Goal: Task Accomplishment & Management: Manage account settings

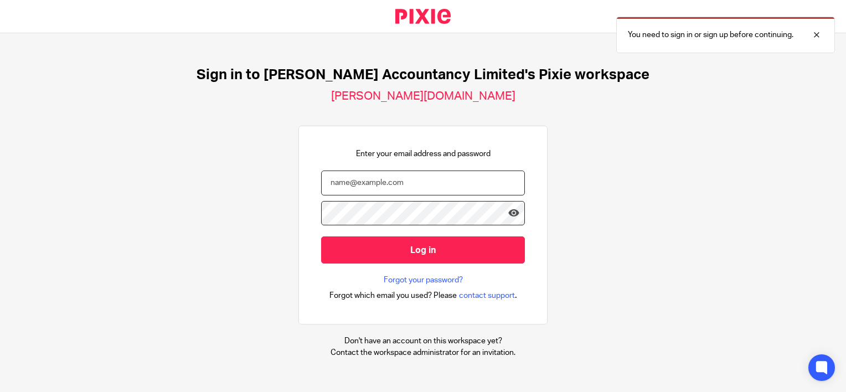
click at [343, 179] on input "email" at bounding box center [423, 182] width 204 height 25
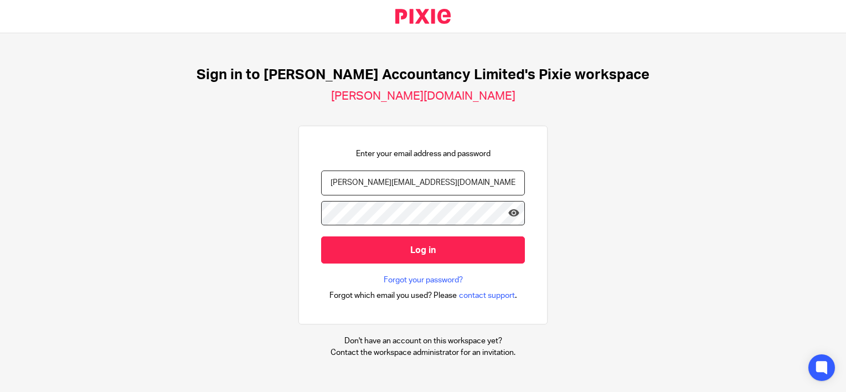
type input "[PERSON_NAME][EMAIL_ADDRESS][DOMAIN_NAME]"
click at [321, 236] on input "Log in" at bounding box center [423, 249] width 204 height 27
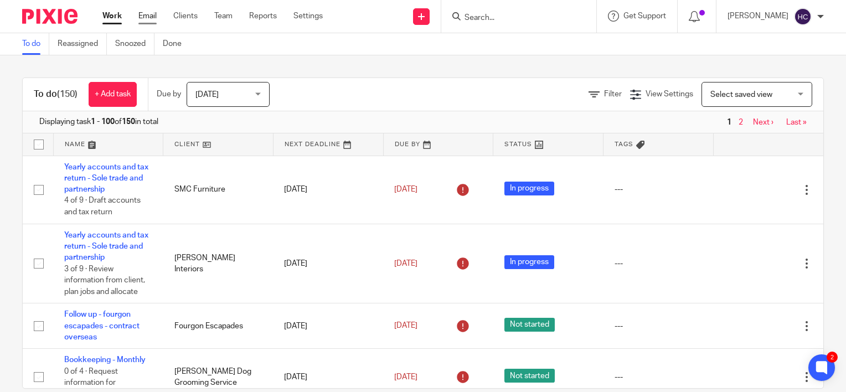
click at [144, 17] on link "Email" at bounding box center [147, 16] width 18 height 11
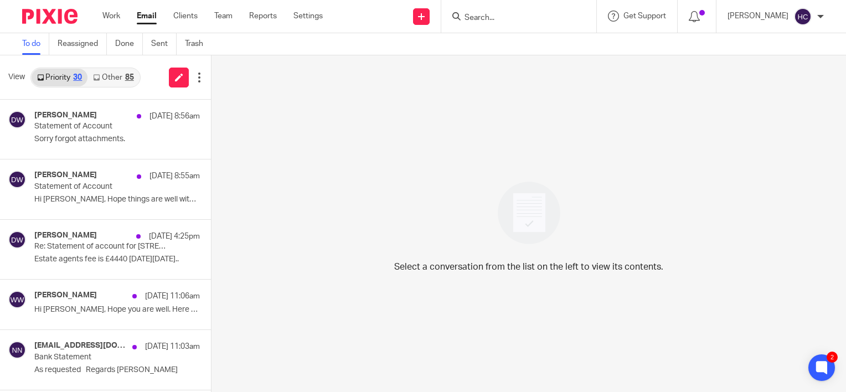
click at [112, 83] on link "Other 85" at bounding box center [112, 78] width 51 height 18
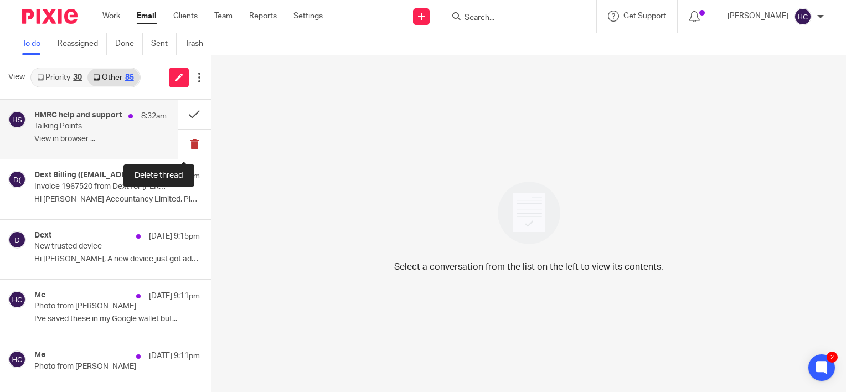
click at [180, 147] on button at bounding box center [194, 144] width 33 height 29
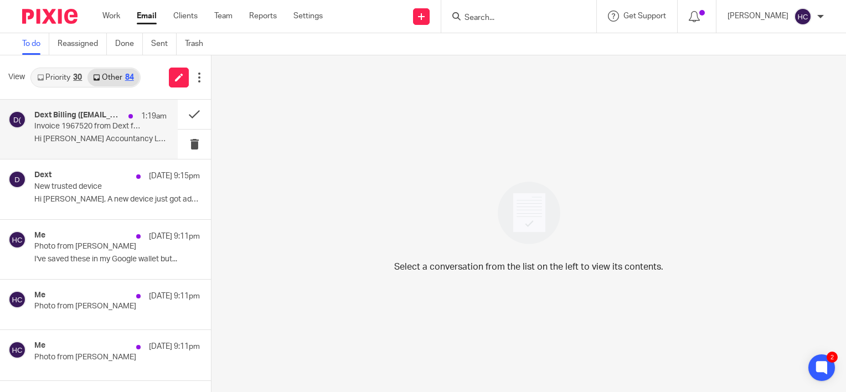
click at [113, 154] on div "Dext Billing (accounts.receivables@receipt-bank.com) 1:19am Invoice 1967520 fro…" at bounding box center [89, 129] width 178 height 59
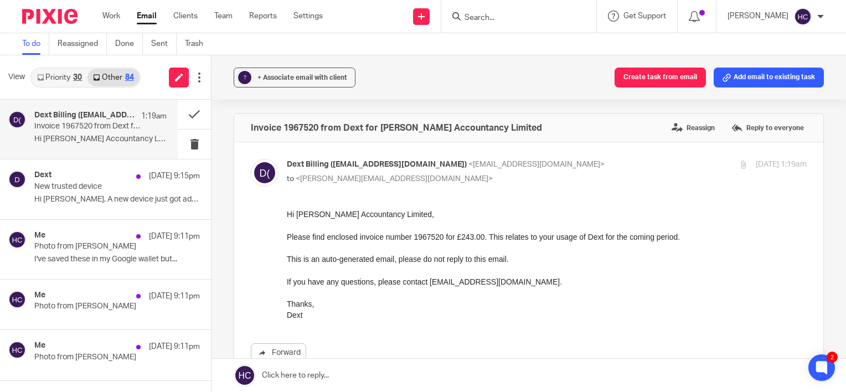
scroll to position [77, 0]
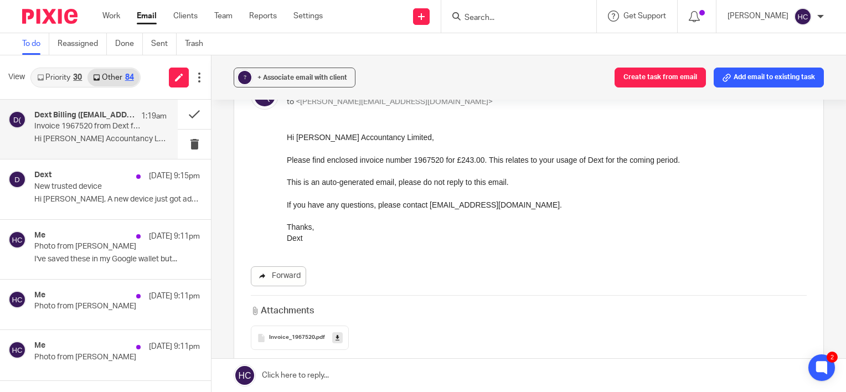
click at [285, 276] on link "Forward" at bounding box center [278, 276] width 55 height 20
click at [311, 73] on div "+ Associate email with client" at bounding box center [302, 77] width 90 height 11
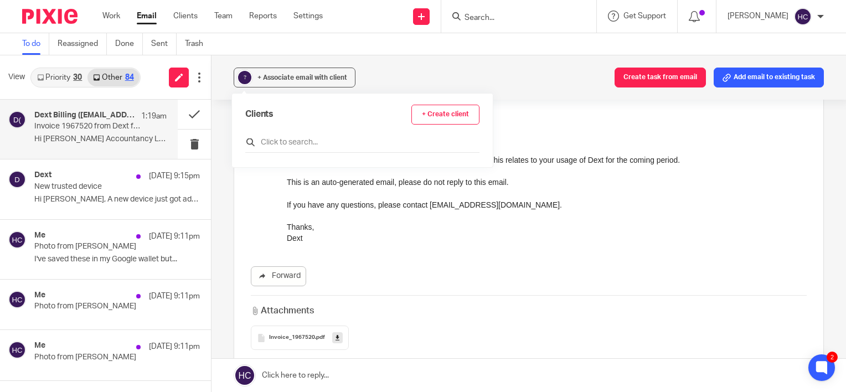
click at [290, 143] on input "text" at bounding box center [362, 142] width 234 height 11
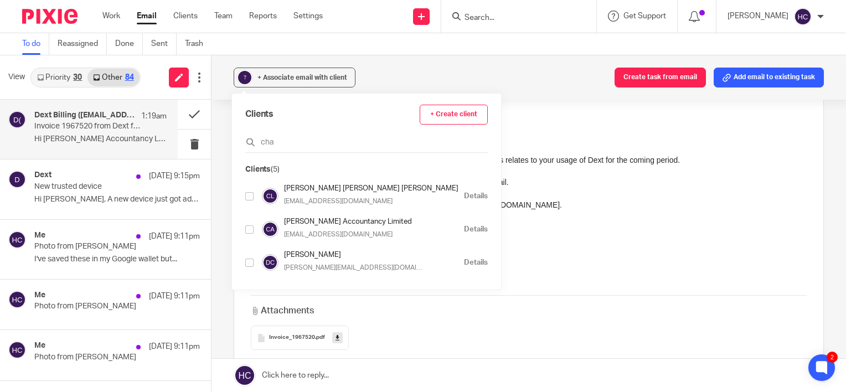
type input "cha"
click at [248, 230] on input "checkbox" at bounding box center [249, 229] width 8 height 8
checkbox input "true"
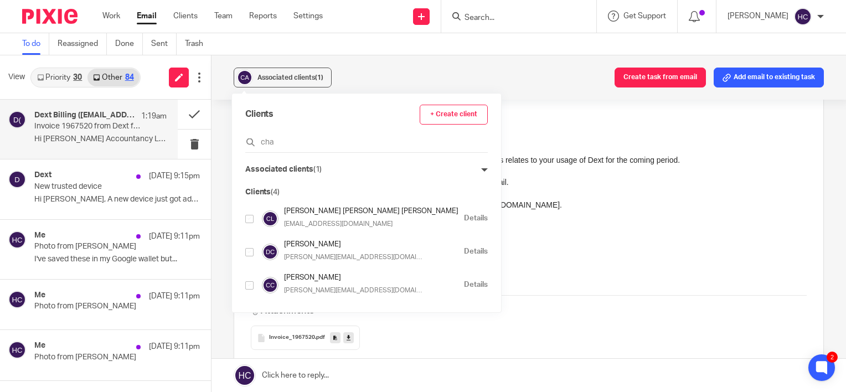
click at [523, 67] on div "Associated clients (1) Create task from email Add email to existing task" at bounding box center [528, 77] width 634 height 44
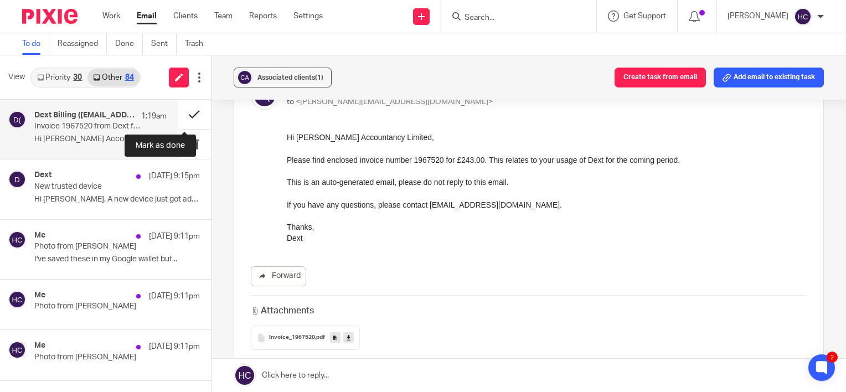
click at [186, 116] on button at bounding box center [194, 114] width 33 height 29
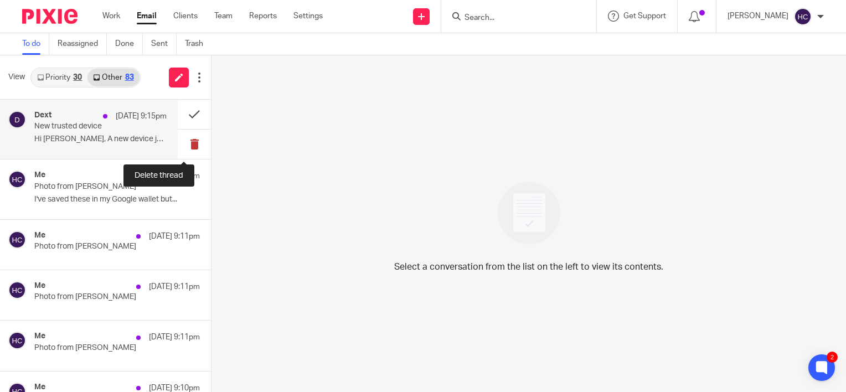
click at [184, 143] on button at bounding box center [194, 144] width 33 height 29
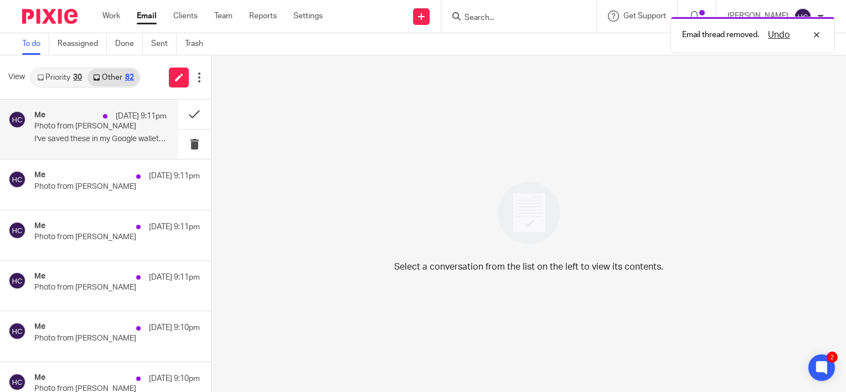
click at [117, 141] on p "I've saved these in my Google wallet but..." at bounding box center [100, 139] width 132 height 9
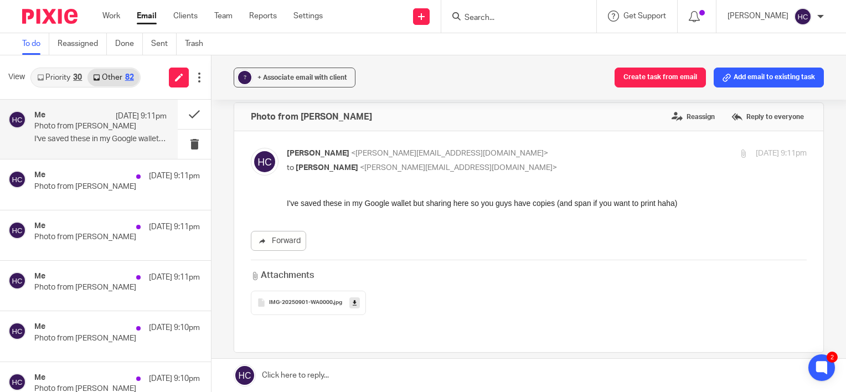
scroll to position [15, 0]
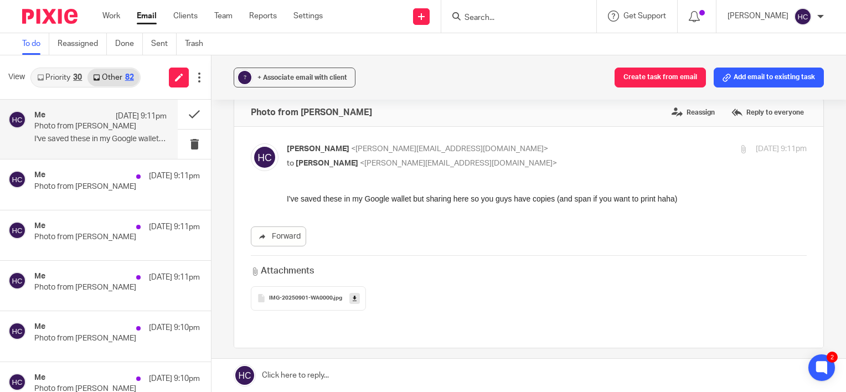
click at [353, 298] on icon at bounding box center [355, 298] width 4 height 8
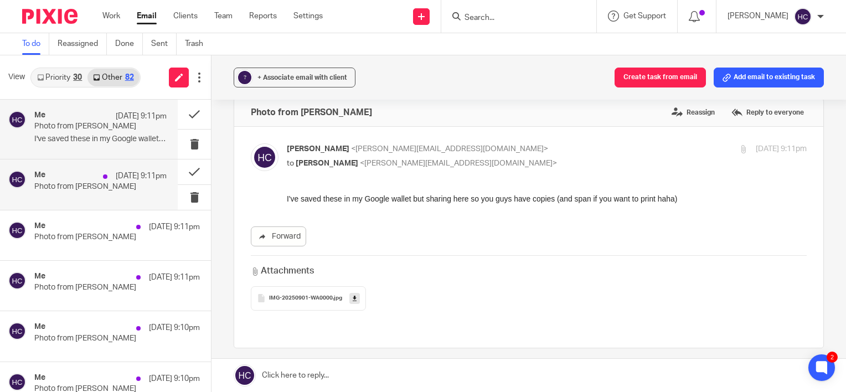
click at [71, 190] on p "Photo from Hannah Chatfield" at bounding box center [87, 186] width 106 height 9
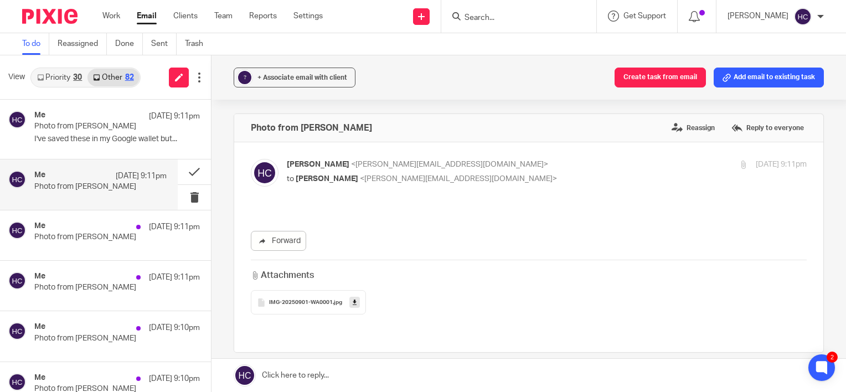
scroll to position [0, 0]
click at [356, 299] on link at bounding box center [354, 302] width 11 height 11
click at [101, 231] on div "14 Sep 9:11pm" at bounding box center [131, 226] width 69 height 11
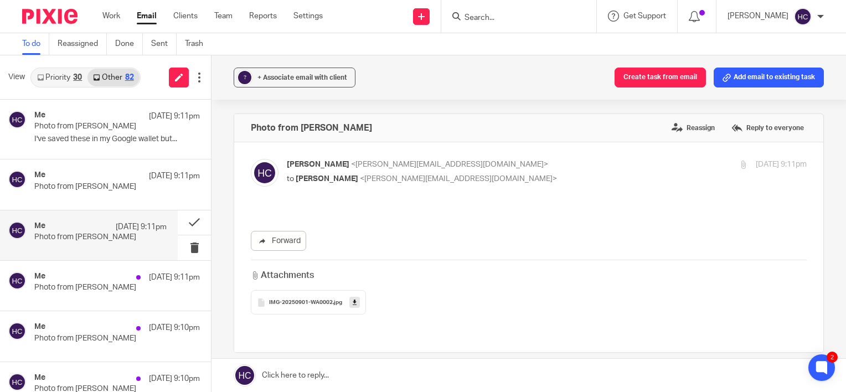
click at [353, 305] on icon at bounding box center [355, 302] width 4 height 8
click at [90, 306] on div "Me 14 Sep 9:11pm Photo from Hannah Chatfield" at bounding box center [89, 286] width 178 height 50
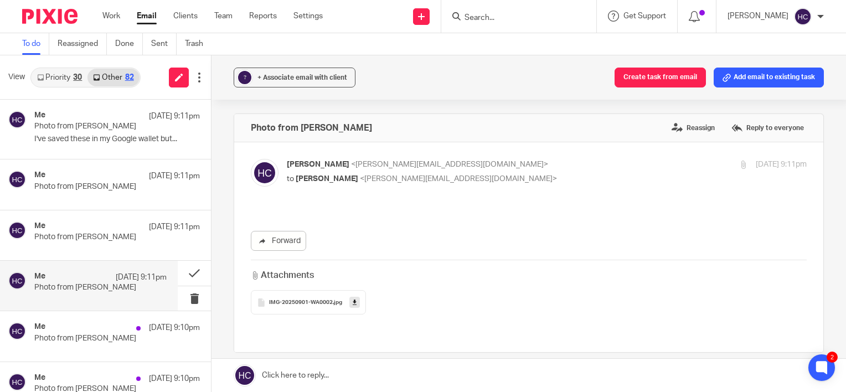
click at [353, 302] on icon at bounding box center [355, 302] width 4 height 8
click at [91, 341] on p "Photo from Hannah Chatfield" at bounding box center [87, 338] width 106 height 9
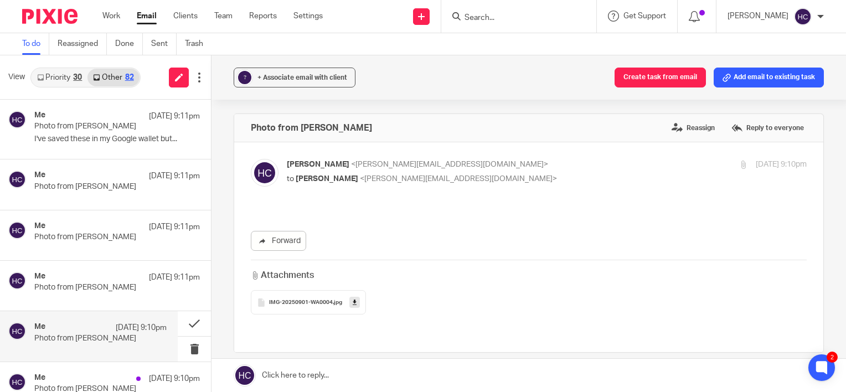
click at [353, 303] on icon at bounding box center [355, 302] width 4 height 8
click at [86, 368] on div "Me 14 Sep 9:10pm Photo from Hannah Chatfield" at bounding box center [89, 387] width 178 height 50
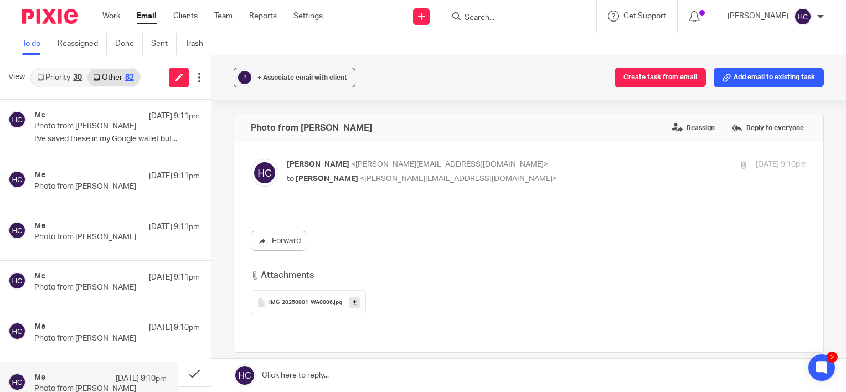
click at [353, 301] on icon at bounding box center [355, 302] width 4 height 8
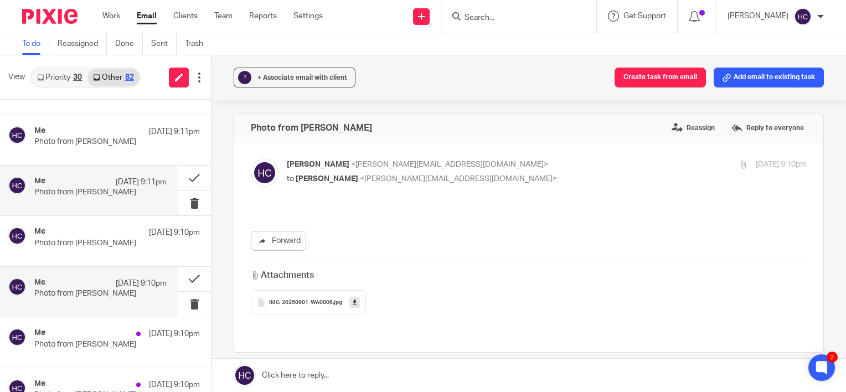
scroll to position [106, 0]
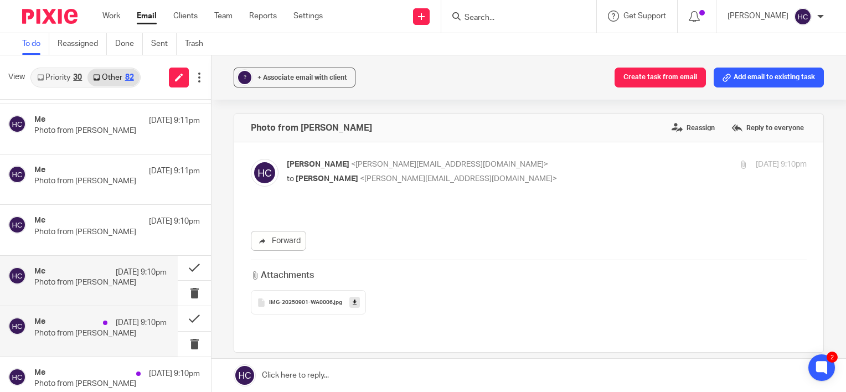
click at [116, 315] on div "Me 14 Sep 9:10pm Photo from Hannah Chatfield" at bounding box center [89, 331] width 178 height 50
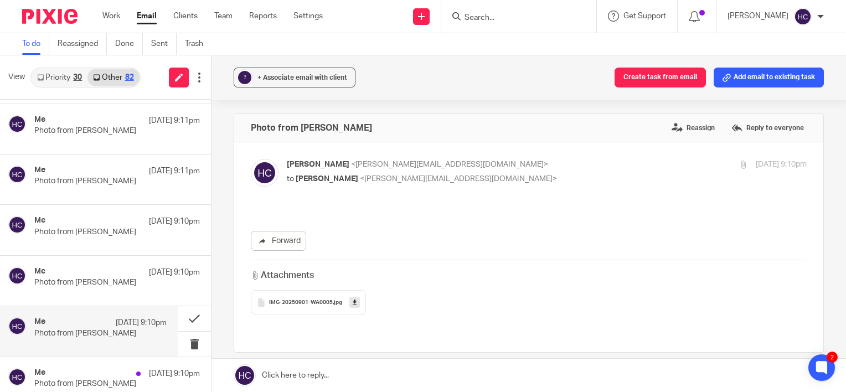
scroll to position [0, 0]
click at [353, 306] on icon at bounding box center [355, 302] width 4 height 8
click at [65, 372] on div "Me 14 Sep 9:10pm" at bounding box center [100, 373] width 132 height 11
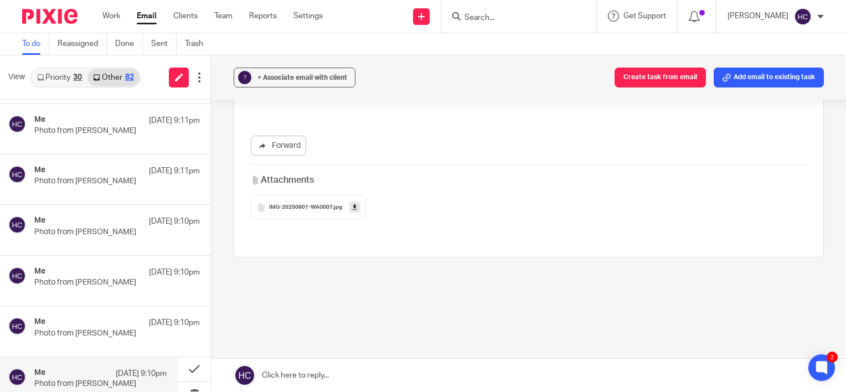
scroll to position [104, 0]
click at [353, 200] on icon at bounding box center [355, 198] width 4 height 8
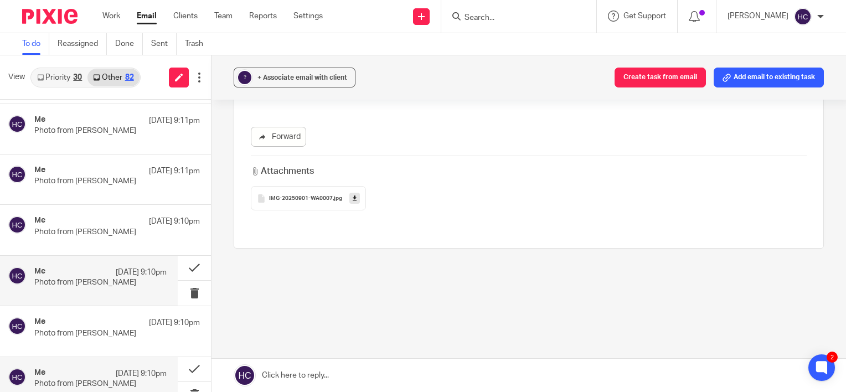
scroll to position [0, 0]
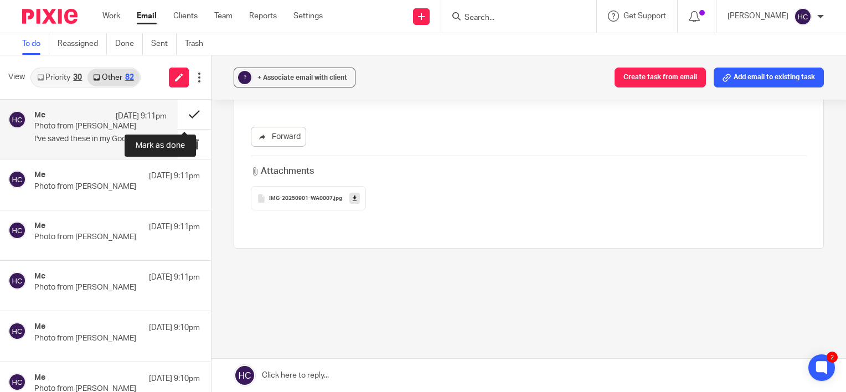
click at [188, 115] on button at bounding box center [194, 114] width 33 height 29
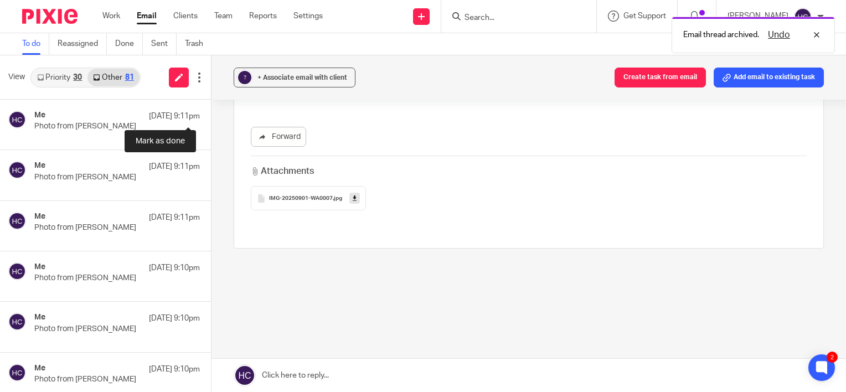
click at [211, 115] on button at bounding box center [215, 112] width 9 height 25
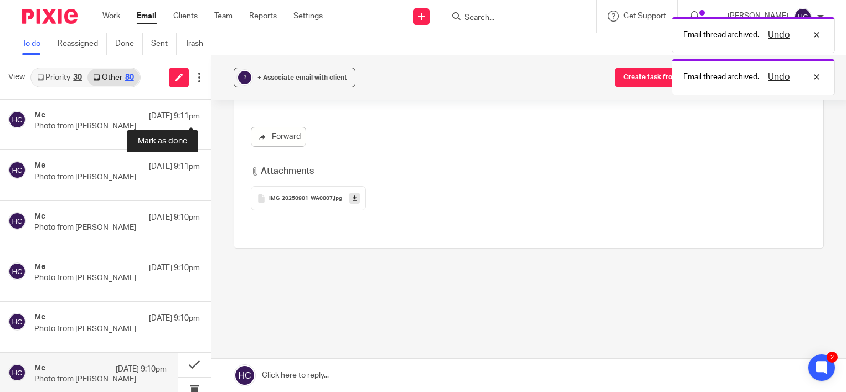
click at [211, 115] on button at bounding box center [215, 112] width 9 height 25
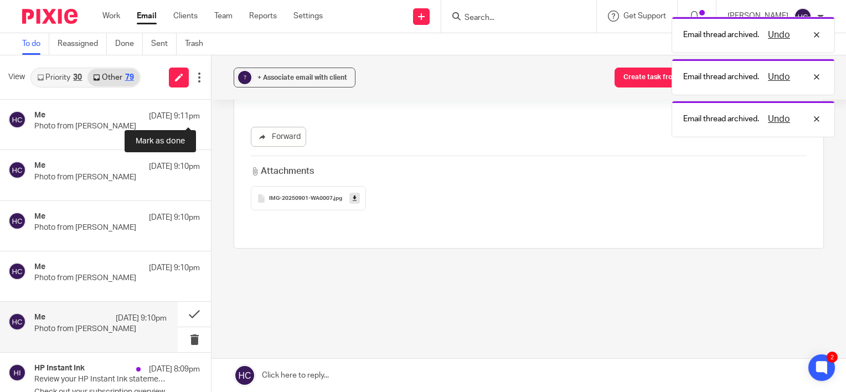
click at [211, 115] on button at bounding box center [215, 112] width 9 height 25
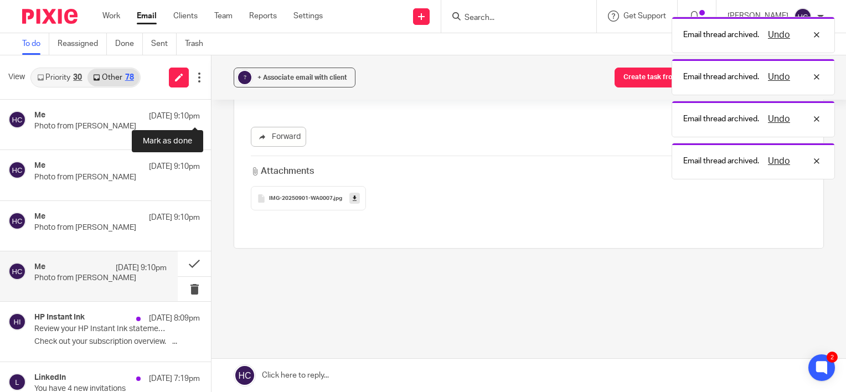
click at [211, 115] on button at bounding box center [215, 112] width 9 height 25
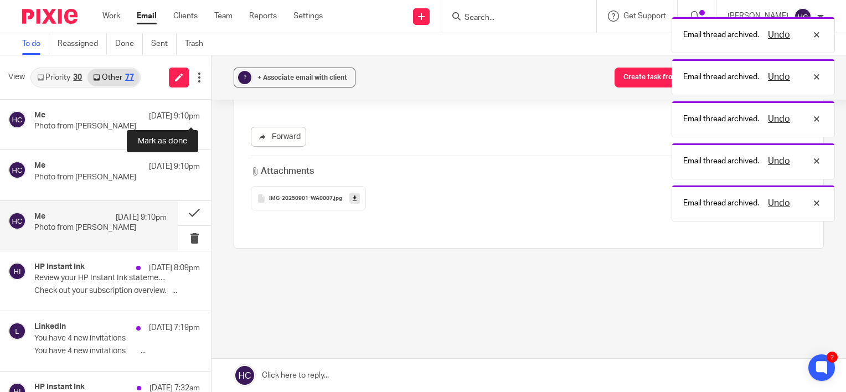
click at [211, 115] on button at bounding box center [215, 112] width 9 height 25
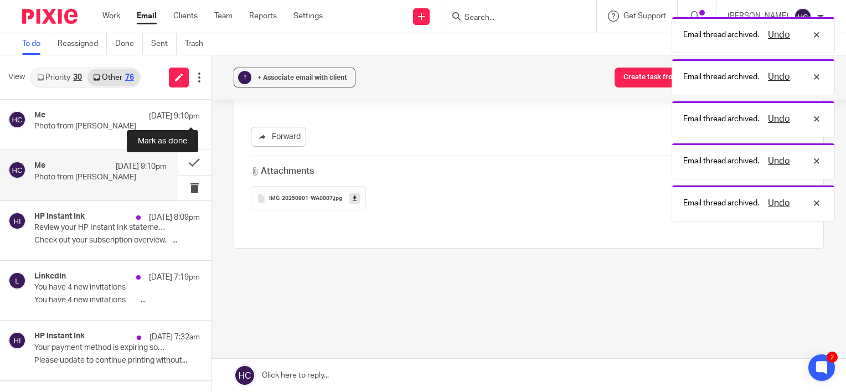
click at [211, 115] on button at bounding box center [215, 112] width 9 height 25
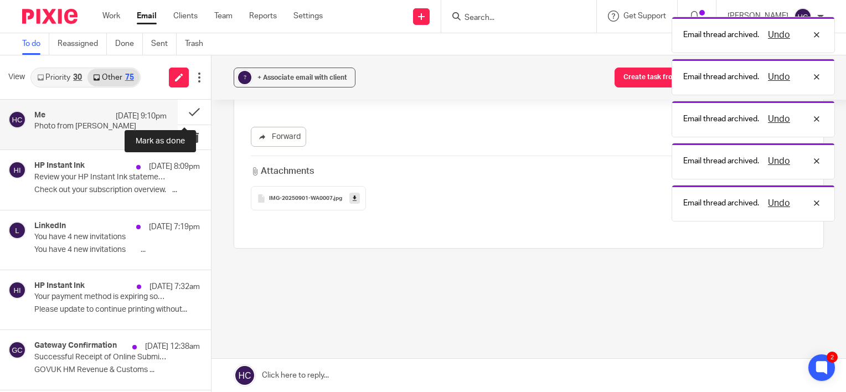
click at [188, 115] on button at bounding box center [194, 112] width 33 height 25
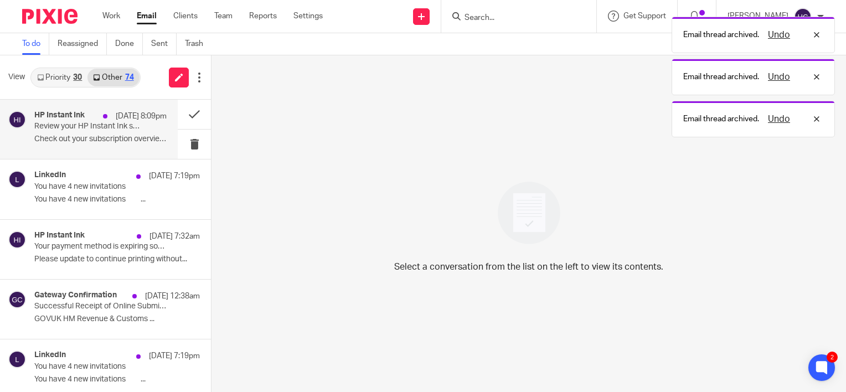
click at [111, 132] on div "HP Instant Ink 14 Sep 8:09pm Review your HP Instant Ink statement. Check out yo…" at bounding box center [100, 129] width 132 height 37
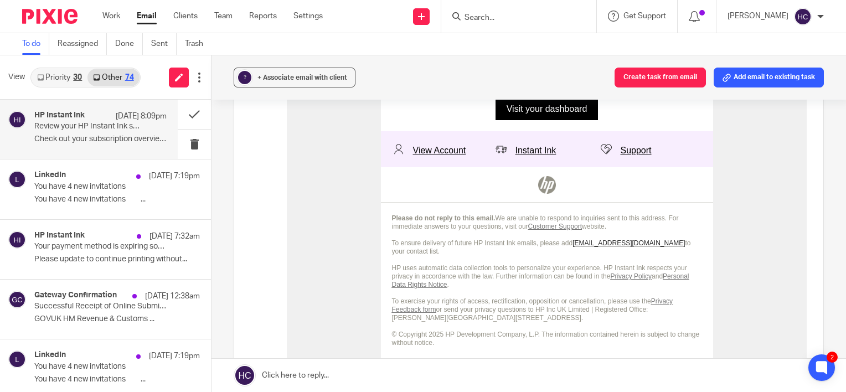
scroll to position [918, 0]
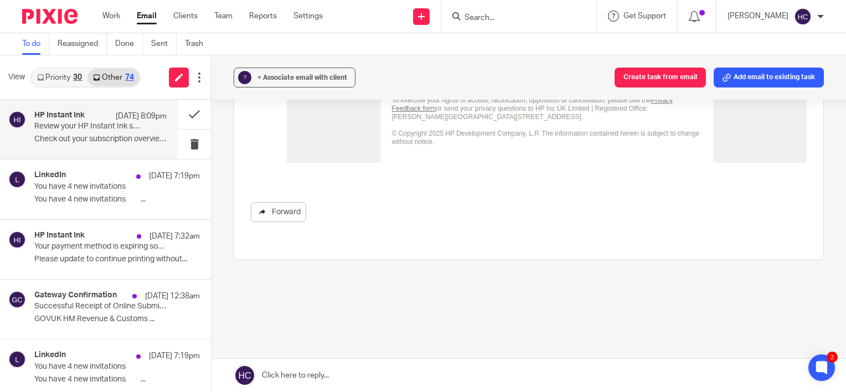
click at [268, 212] on link "Forward" at bounding box center [278, 212] width 55 height 20
drag, startPoint x: 298, startPoint y: 80, endPoint x: 304, endPoint y: 84, distance: 7.5
click at [304, 84] on button "? + Associate email with client" at bounding box center [295, 78] width 122 height 20
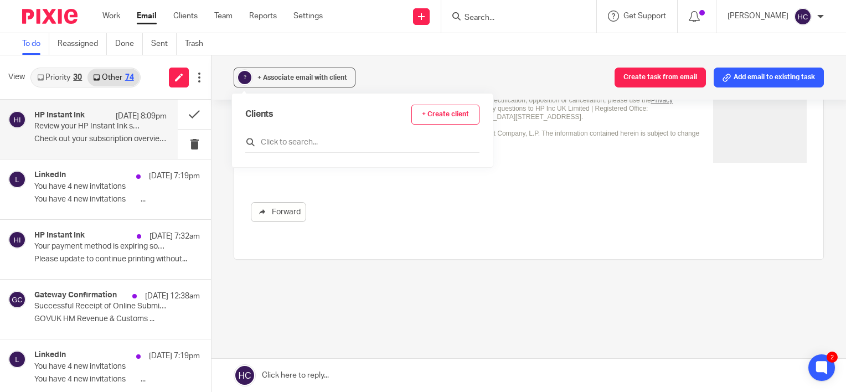
click at [296, 137] on input "text" at bounding box center [362, 142] width 234 height 11
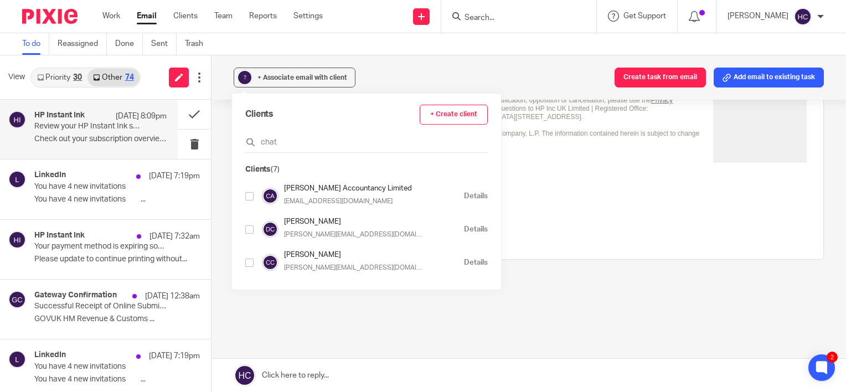
type input "chat"
click at [247, 199] on input "checkbox" at bounding box center [249, 196] width 8 height 8
checkbox input "true"
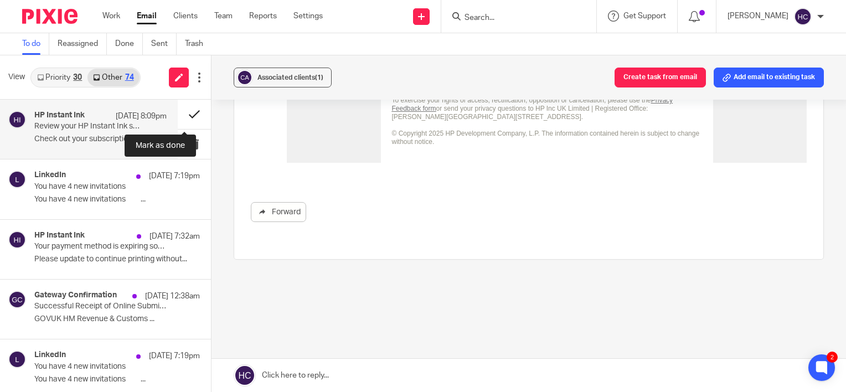
click at [190, 112] on button at bounding box center [194, 114] width 33 height 29
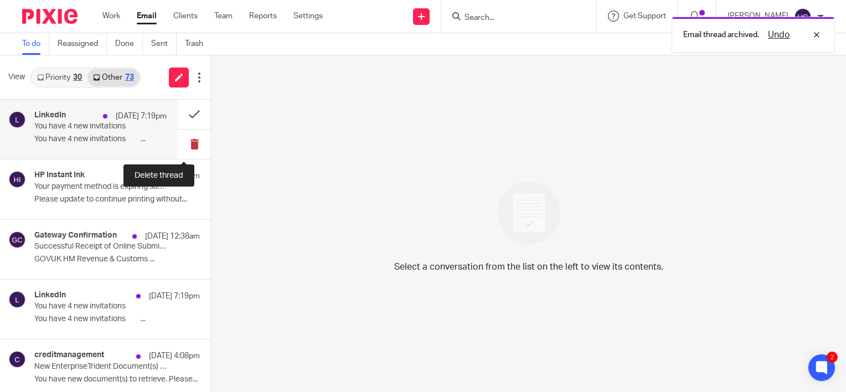
click at [188, 145] on button at bounding box center [194, 144] width 33 height 29
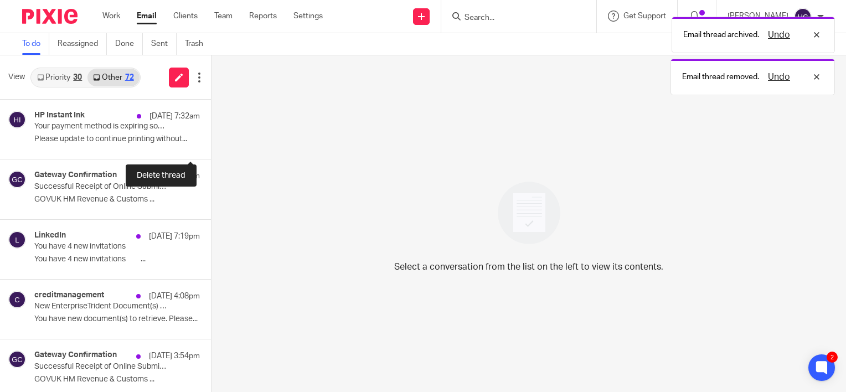
click at [211, 145] on button at bounding box center [215, 144] width 9 height 29
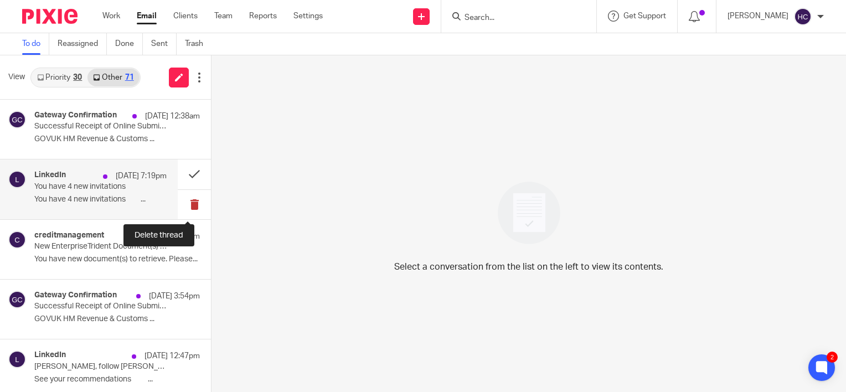
click at [187, 204] on button at bounding box center [194, 204] width 33 height 29
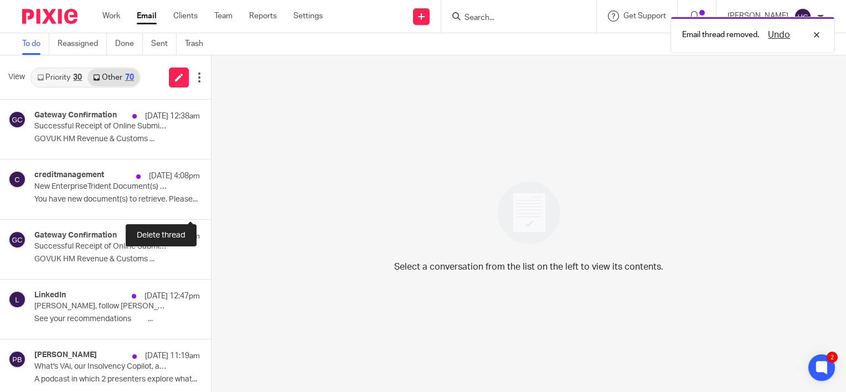
click at [211, 204] on button at bounding box center [215, 204] width 9 height 29
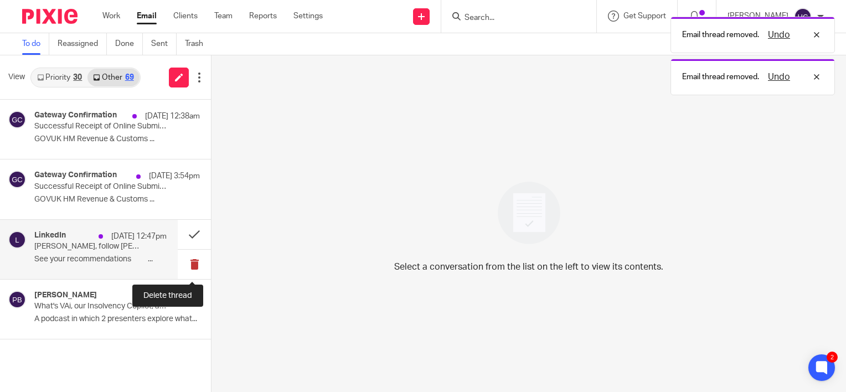
click at [195, 259] on button at bounding box center [194, 264] width 33 height 29
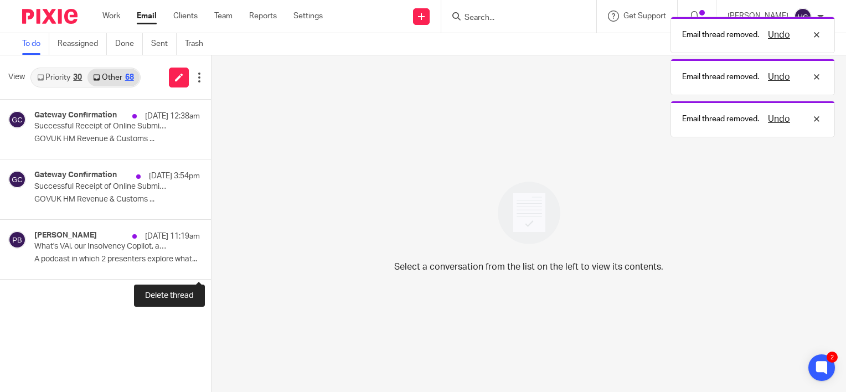
click at [211, 259] on button at bounding box center [215, 264] width 9 height 29
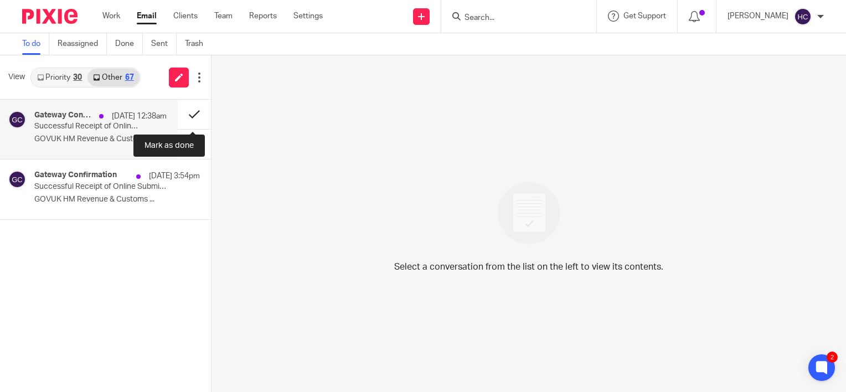
click at [188, 116] on button at bounding box center [194, 114] width 33 height 29
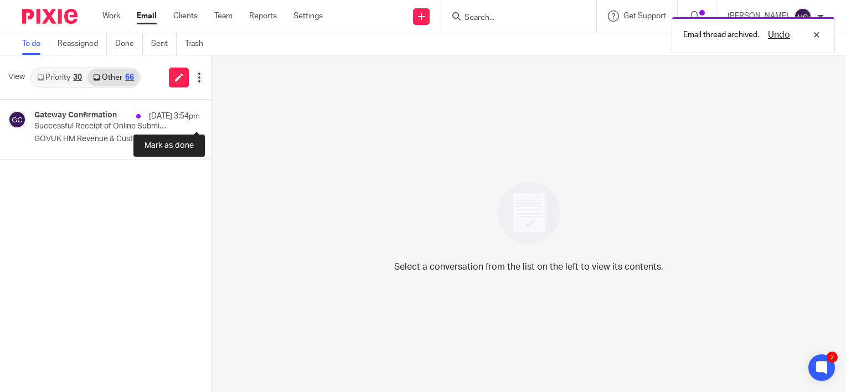
click at [211, 116] on button at bounding box center [215, 114] width 9 height 29
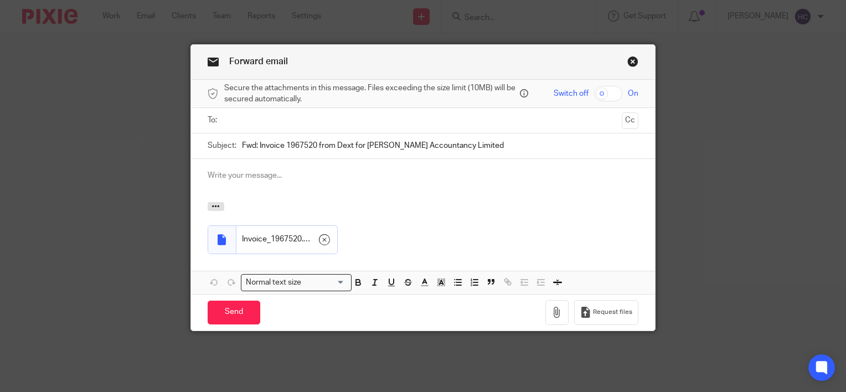
click at [229, 122] on input "text" at bounding box center [422, 120] width 389 height 13
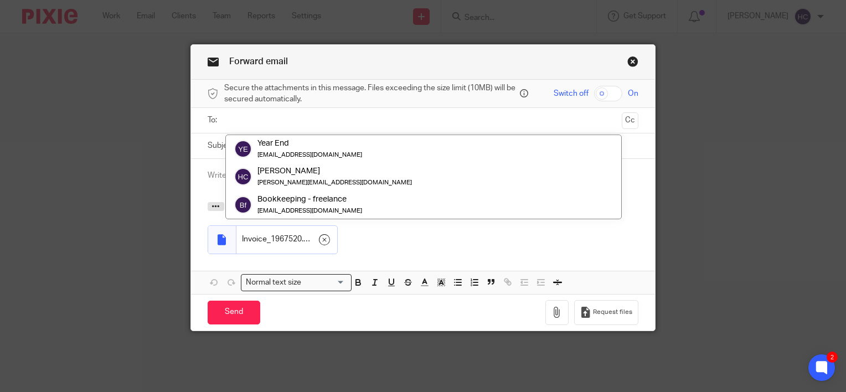
paste input "hannah.chatfield767@dext.cc"
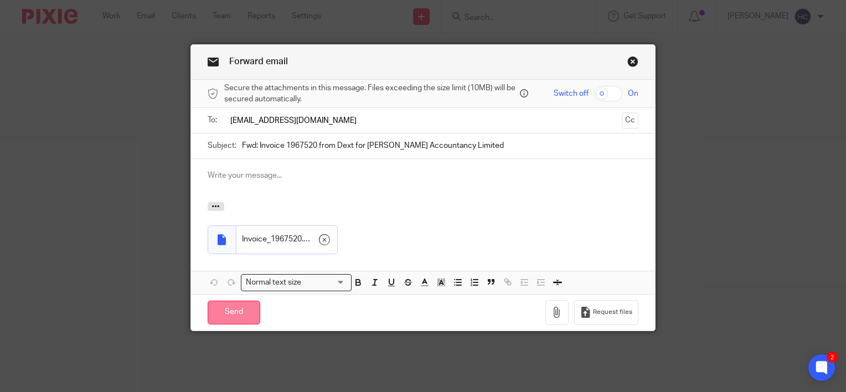
type input "hannah.chatfield767@dext.cc"
click at [235, 312] on input "Send" at bounding box center [234, 313] width 53 height 24
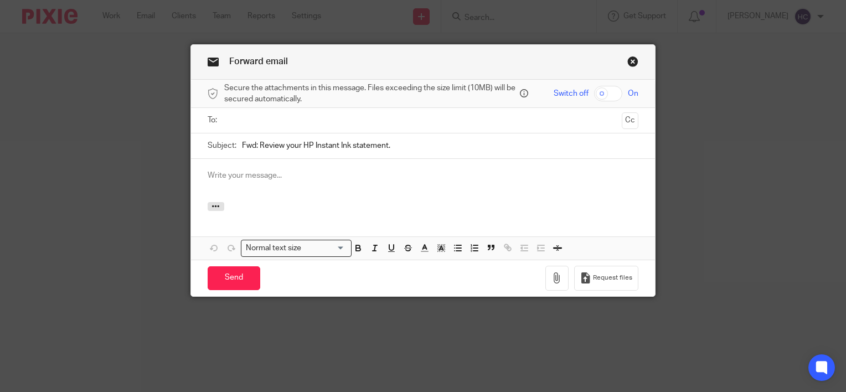
click at [351, 113] on ul at bounding box center [423, 120] width 396 height 18
click at [350, 117] on input "text" at bounding box center [422, 120] width 389 height 13
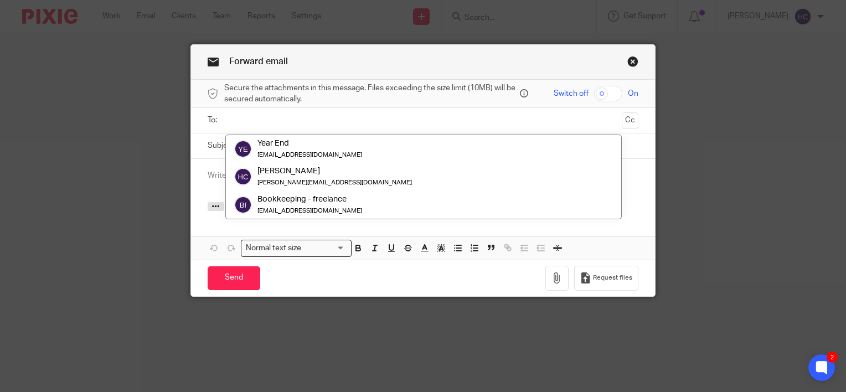
paste input "hannah.chatfield767@dext.cc"
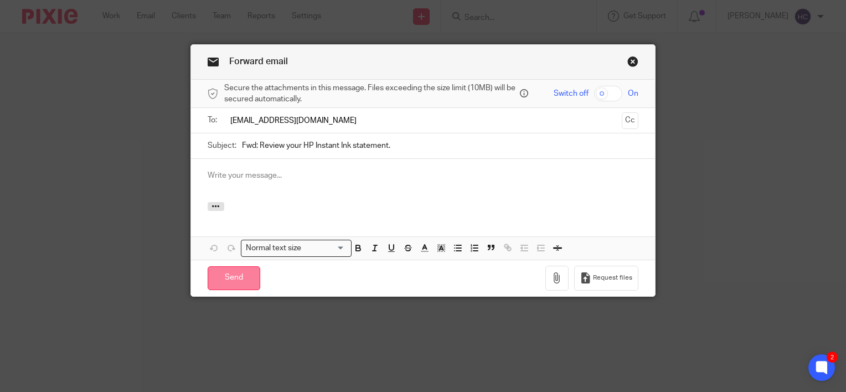
type input "hannah.chatfield767@dext.cc"
click at [245, 268] on input "Send" at bounding box center [234, 278] width 53 height 24
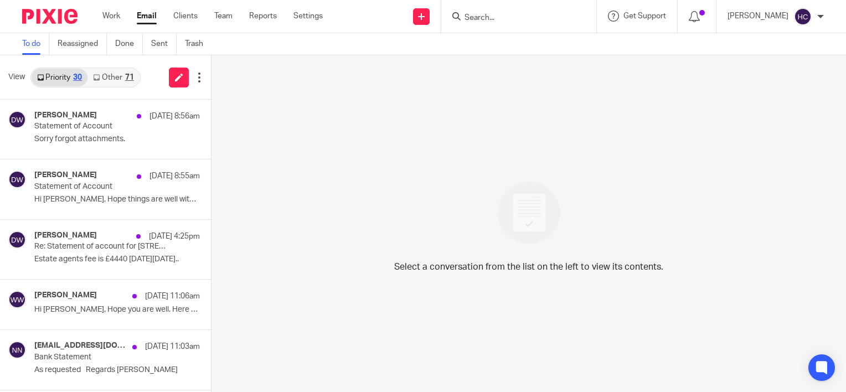
click at [111, 76] on link "Other 71" at bounding box center [112, 78] width 51 height 18
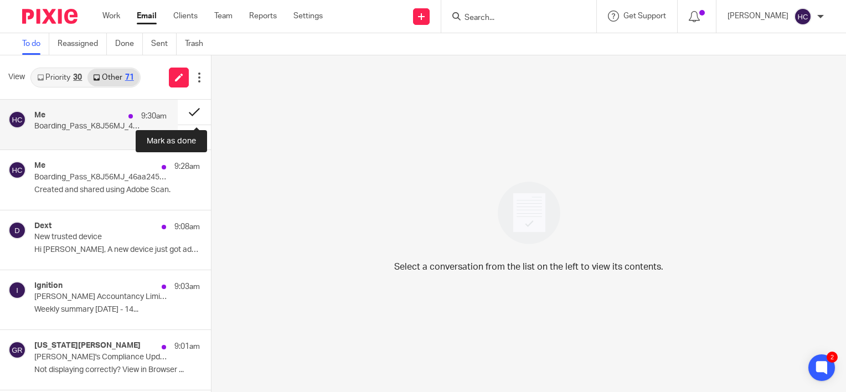
click at [190, 111] on button at bounding box center [194, 112] width 33 height 25
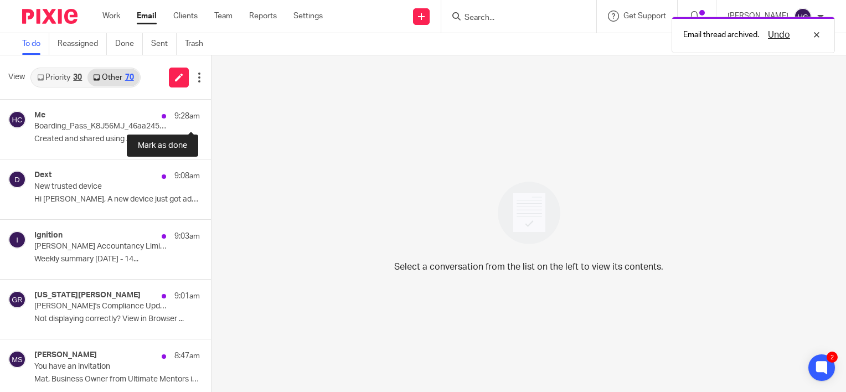
click at [211, 111] on button at bounding box center [215, 114] width 9 height 29
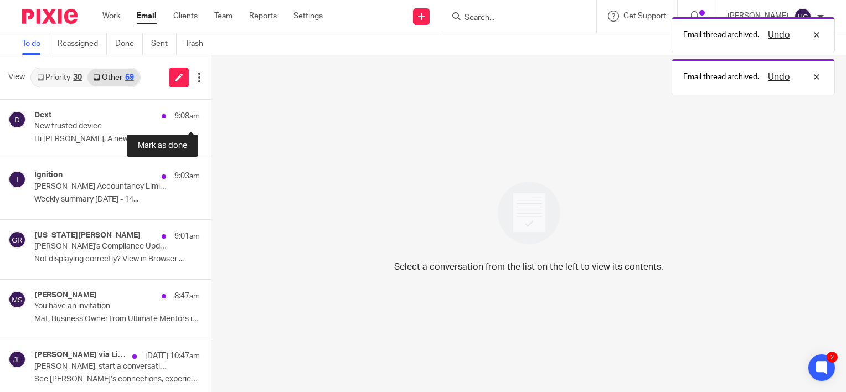
click at [211, 111] on button at bounding box center [215, 114] width 9 height 29
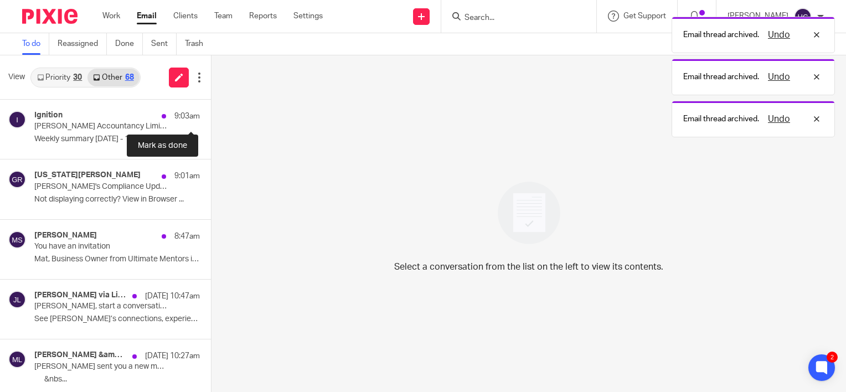
click at [211, 111] on button at bounding box center [215, 114] width 9 height 29
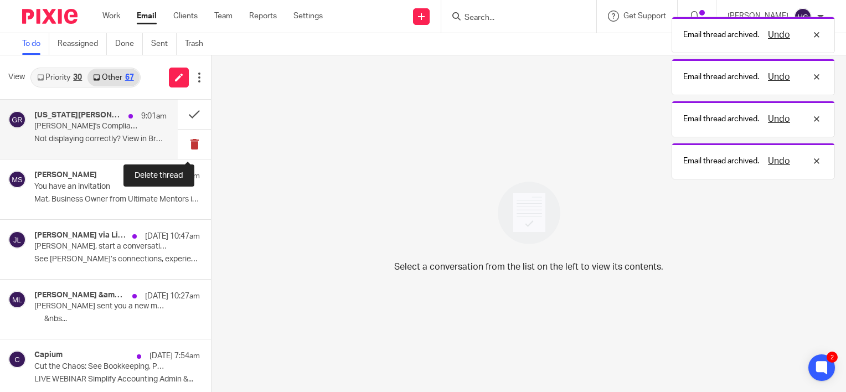
click at [188, 143] on button at bounding box center [194, 144] width 33 height 29
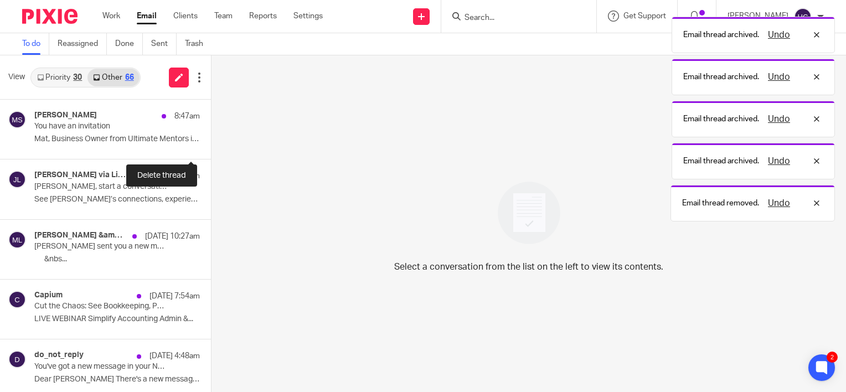
click at [211, 143] on button at bounding box center [215, 144] width 9 height 29
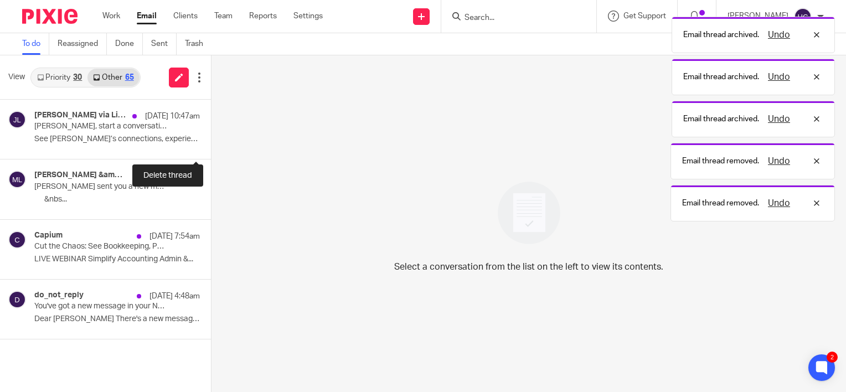
click at [211, 143] on button at bounding box center [215, 144] width 9 height 29
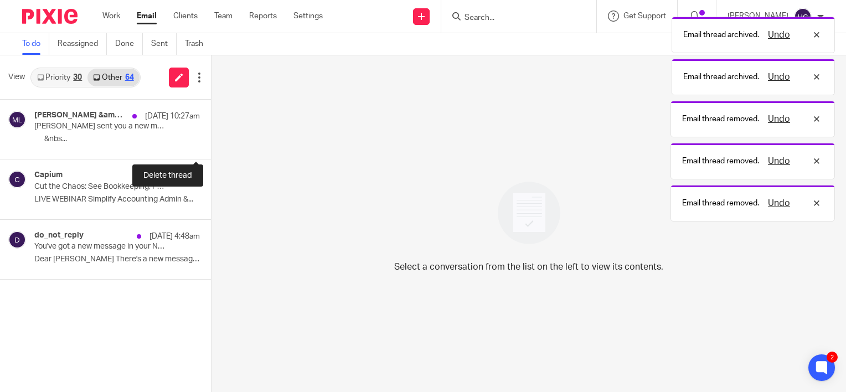
click at [211, 143] on button at bounding box center [215, 144] width 9 height 29
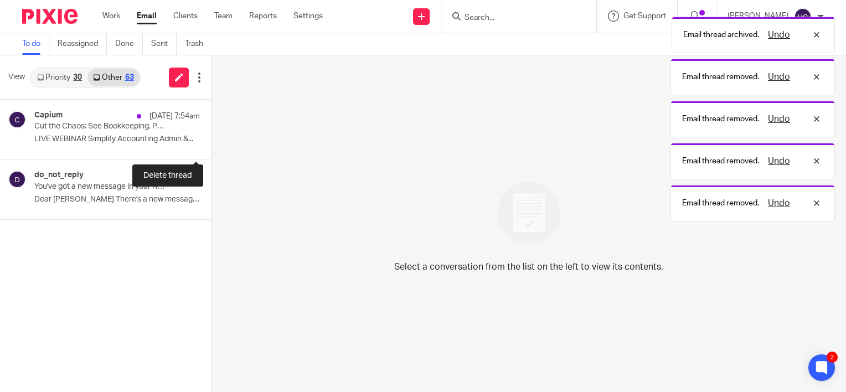
click at [211, 143] on button at bounding box center [215, 144] width 9 height 29
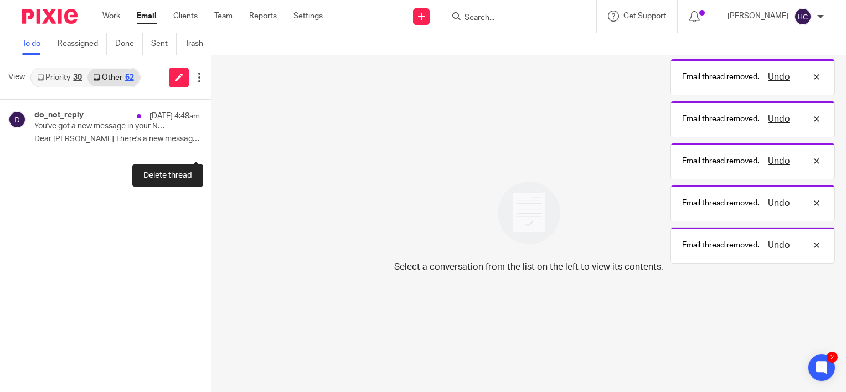
click at [211, 143] on button at bounding box center [215, 144] width 9 height 29
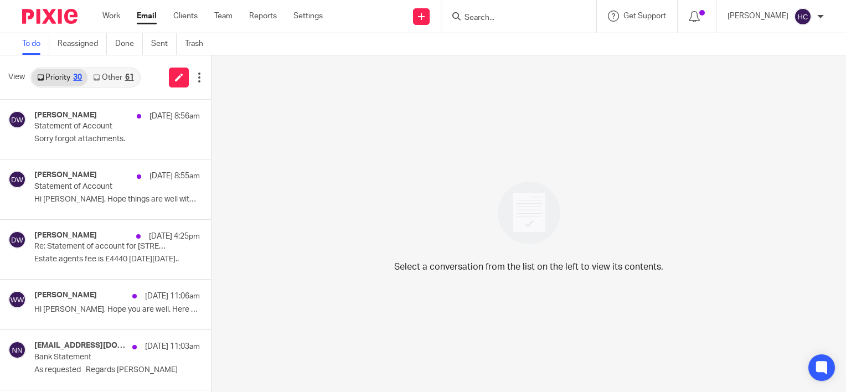
click at [120, 75] on link "Other 61" at bounding box center [112, 78] width 51 height 18
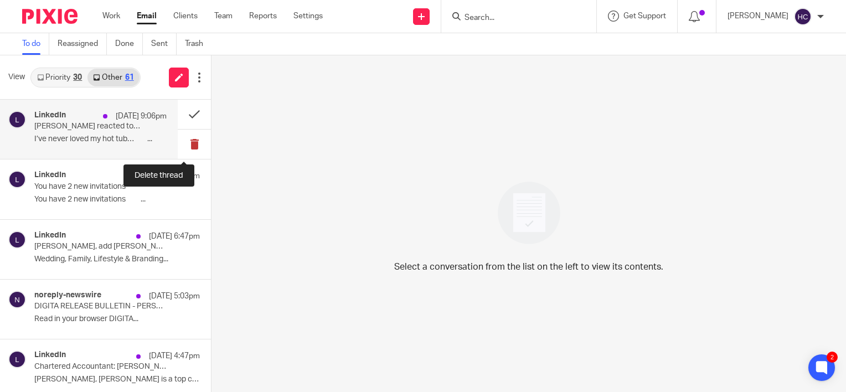
drag, startPoint x: 190, startPoint y: 148, endPoint x: 182, endPoint y: 143, distance: 9.4
click at [182, 143] on button at bounding box center [194, 144] width 33 height 29
click at [195, 146] on button at bounding box center [194, 144] width 33 height 29
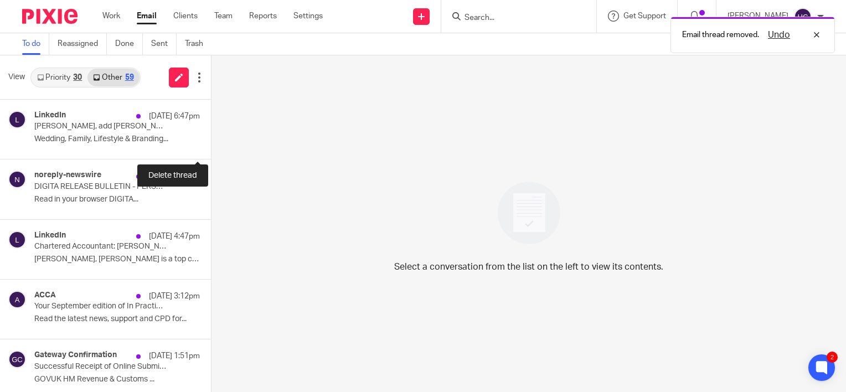
click at [211, 146] on button at bounding box center [215, 144] width 9 height 29
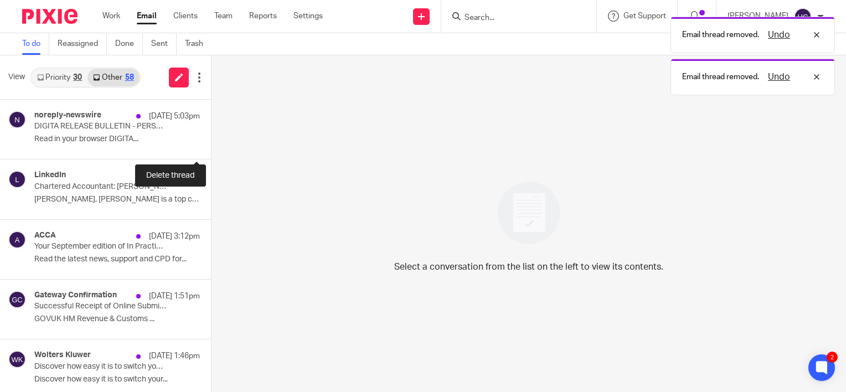
click at [211, 146] on button at bounding box center [215, 144] width 9 height 29
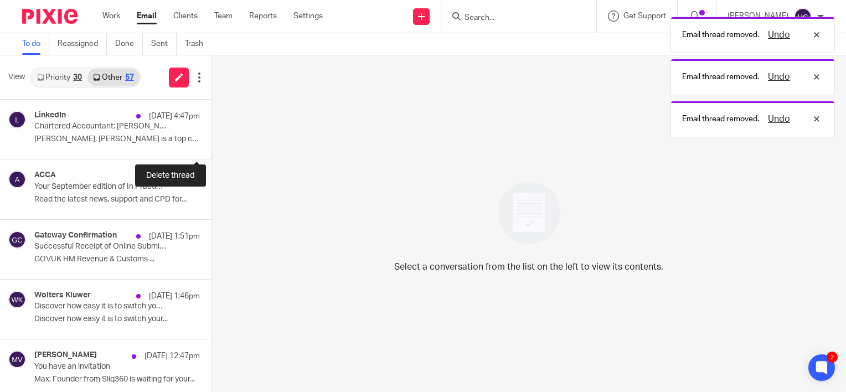
click at [211, 146] on button at bounding box center [215, 144] width 9 height 29
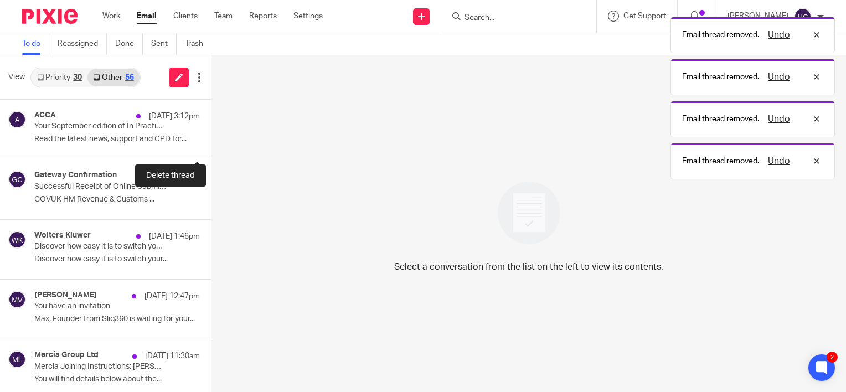
click at [211, 146] on button at bounding box center [215, 144] width 9 height 29
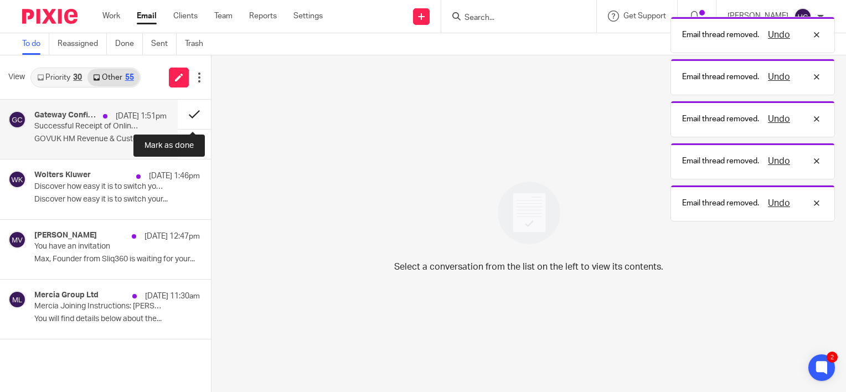
click at [194, 109] on button at bounding box center [194, 114] width 33 height 29
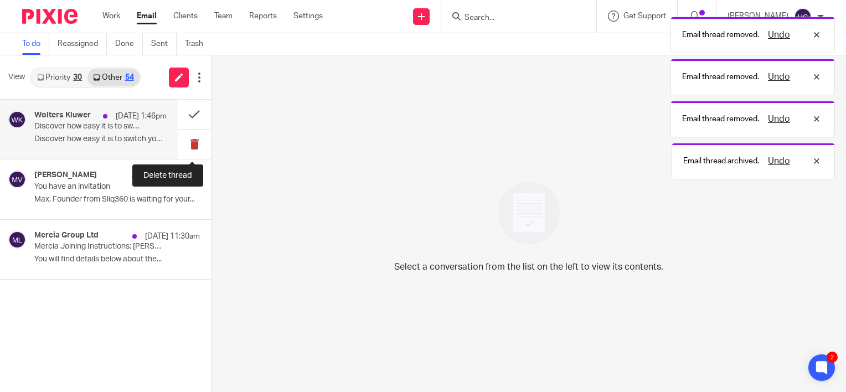
click at [193, 142] on button at bounding box center [194, 144] width 33 height 29
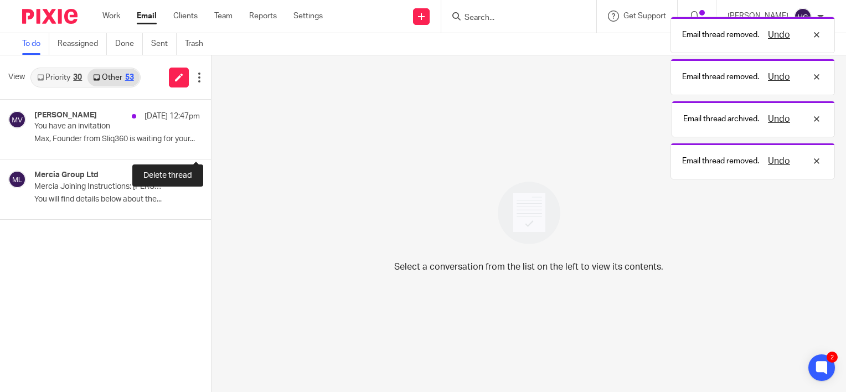
click at [211, 142] on button at bounding box center [215, 144] width 9 height 29
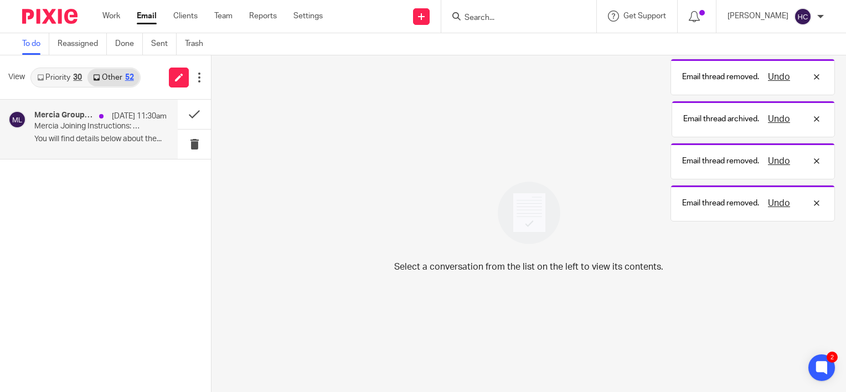
click at [148, 143] on p "You will find details below about the..." at bounding box center [100, 139] width 132 height 9
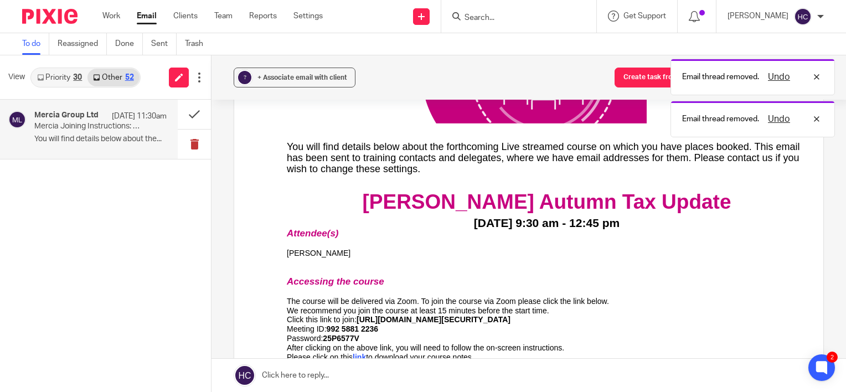
scroll to position [190, 0]
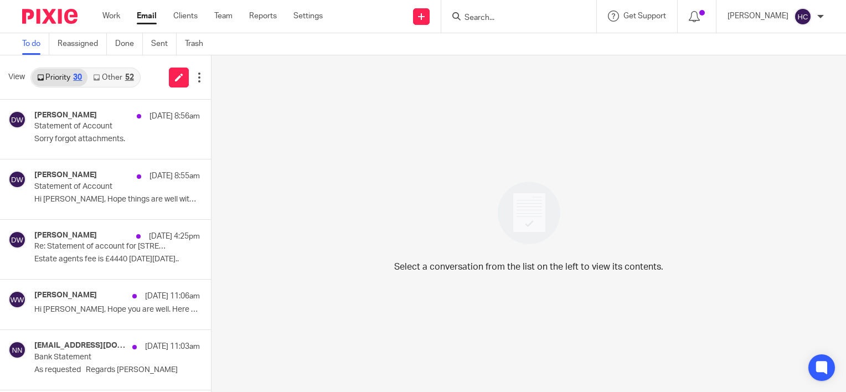
click at [122, 79] on link "Other 52" at bounding box center [112, 78] width 51 height 18
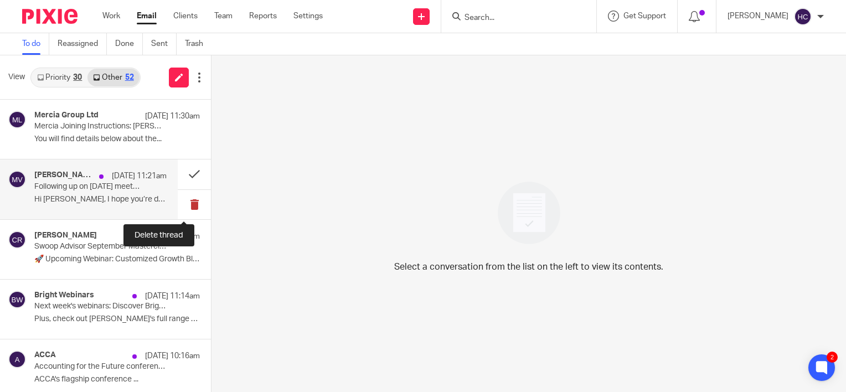
click at [186, 206] on button at bounding box center [194, 204] width 33 height 29
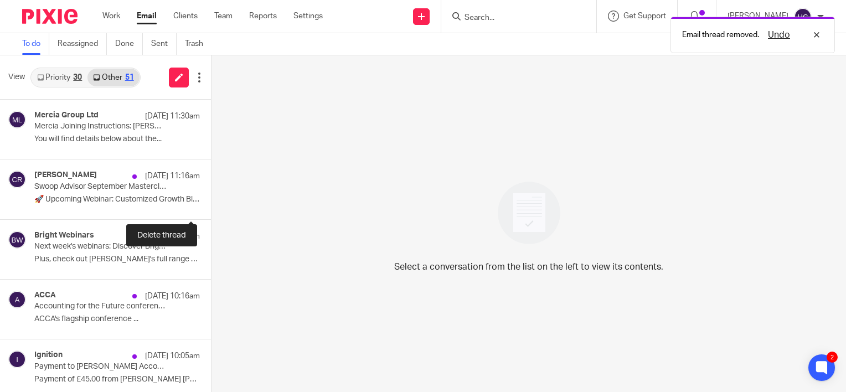
click at [211, 206] on button at bounding box center [215, 204] width 9 height 29
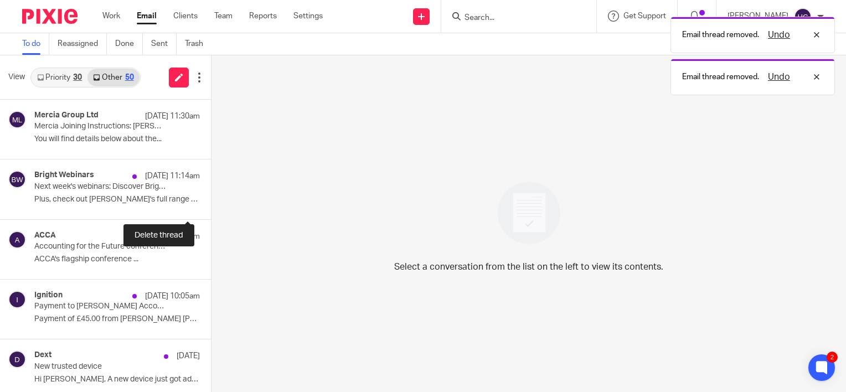
click at [211, 206] on button at bounding box center [215, 204] width 9 height 29
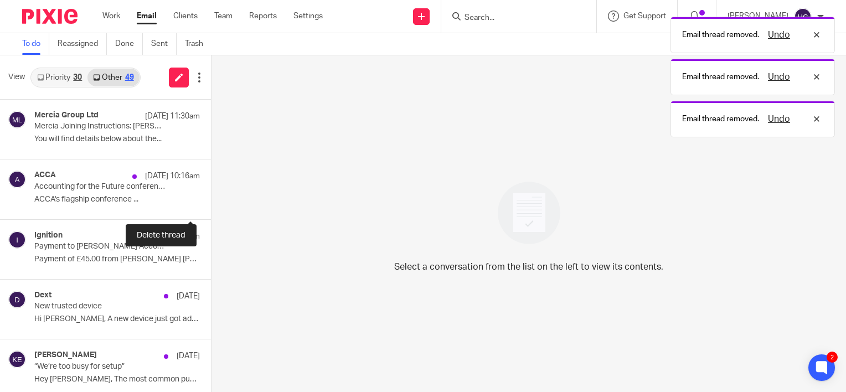
click at [211, 206] on button at bounding box center [215, 204] width 9 height 29
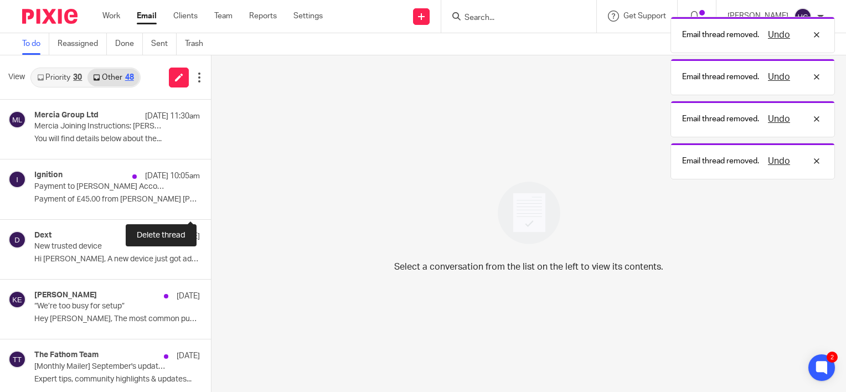
click at [211, 206] on button at bounding box center [215, 204] width 9 height 29
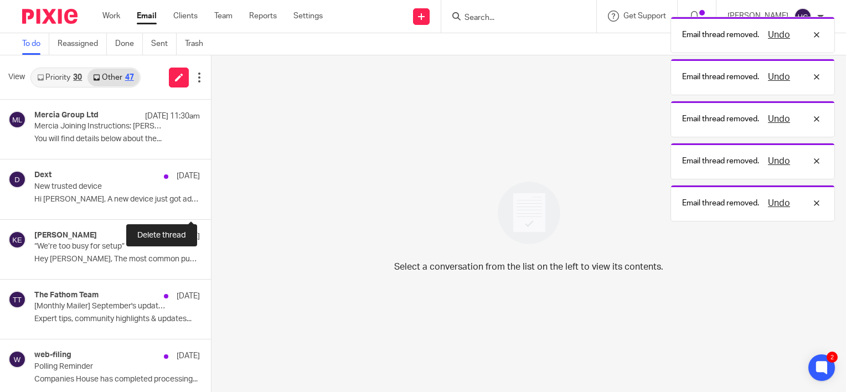
click at [211, 206] on button at bounding box center [215, 204] width 9 height 29
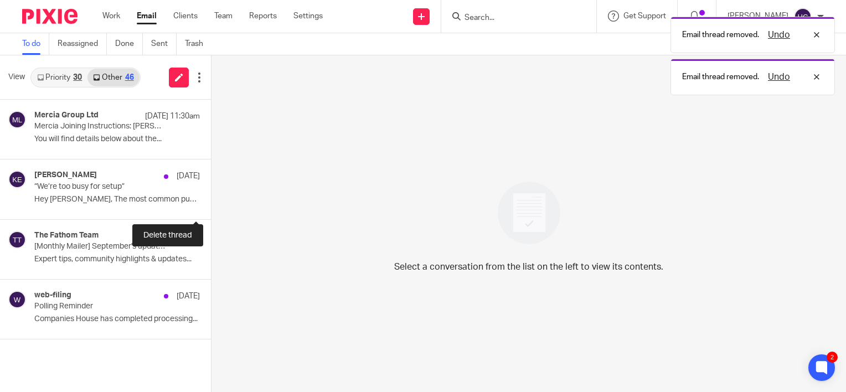
click at [211, 206] on button at bounding box center [215, 204] width 9 height 29
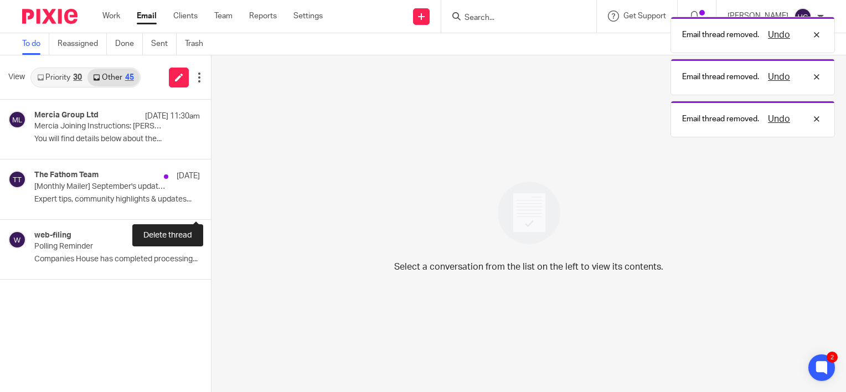
click at [211, 206] on button at bounding box center [215, 204] width 9 height 29
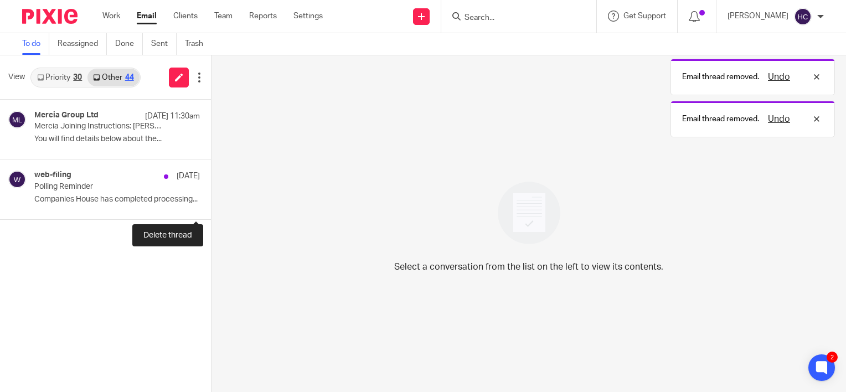
click at [211, 206] on button at bounding box center [215, 204] width 9 height 29
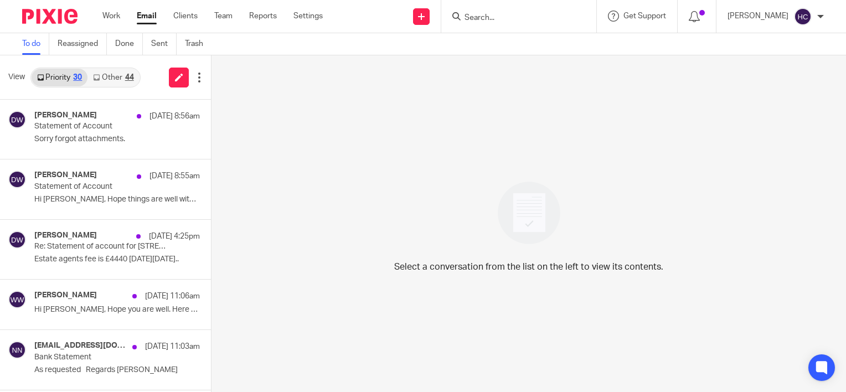
click at [133, 79] on div "44" at bounding box center [129, 78] width 9 height 8
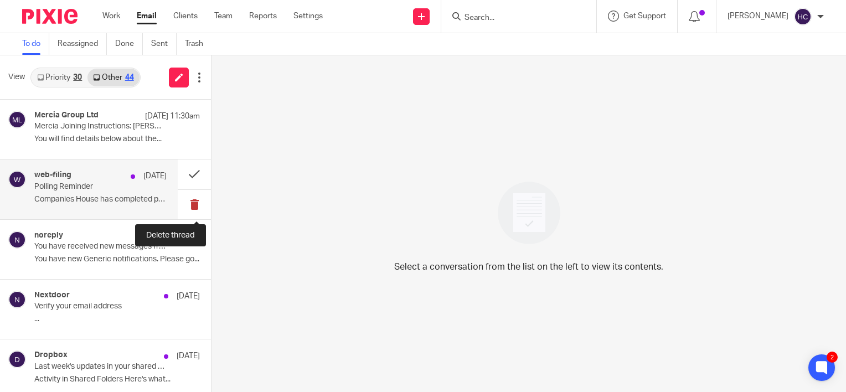
click at [190, 203] on button at bounding box center [194, 204] width 33 height 29
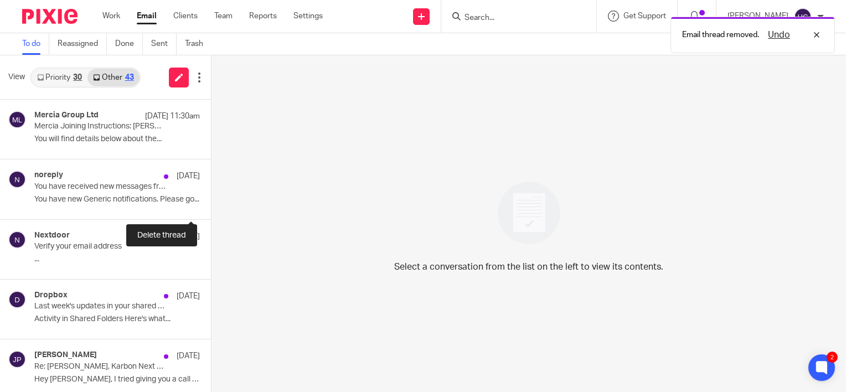
click at [211, 203] on button at bounding box center [215, 204] width 9 height 29
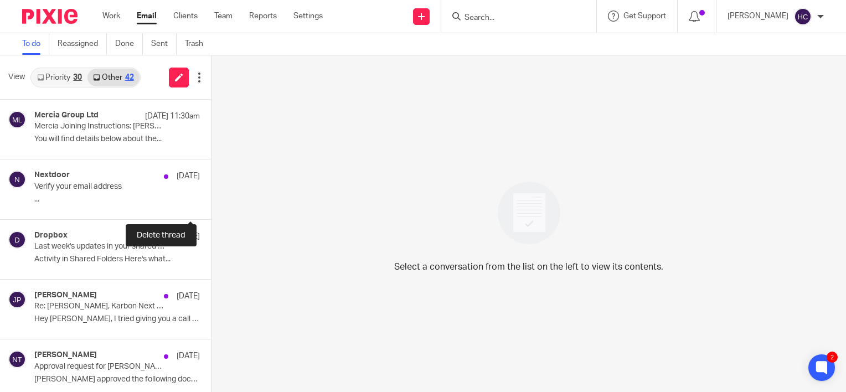
click at [211, 203] on button at bounding box center [215, 204] width 9 height 29
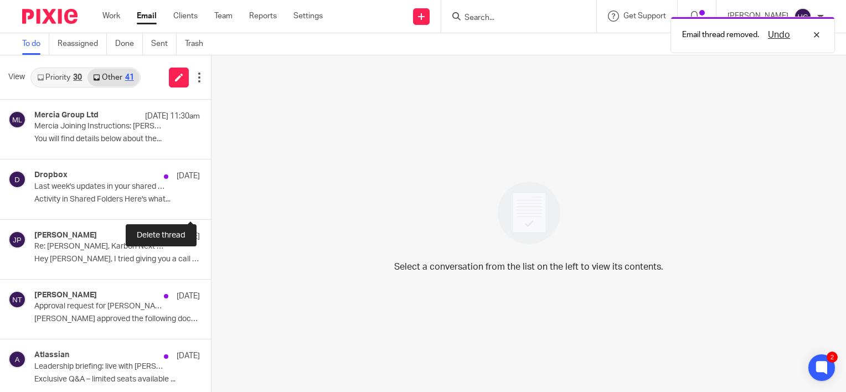
click at [211, 203] on button at bounding box center [215, 204] width 9 height 29
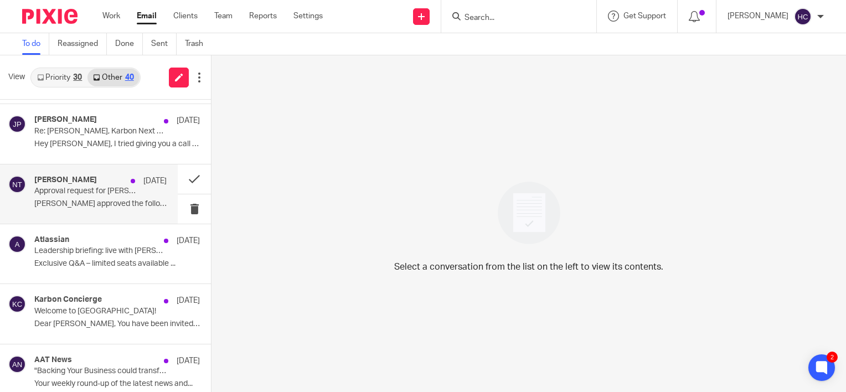
scroll to position [60, 0]
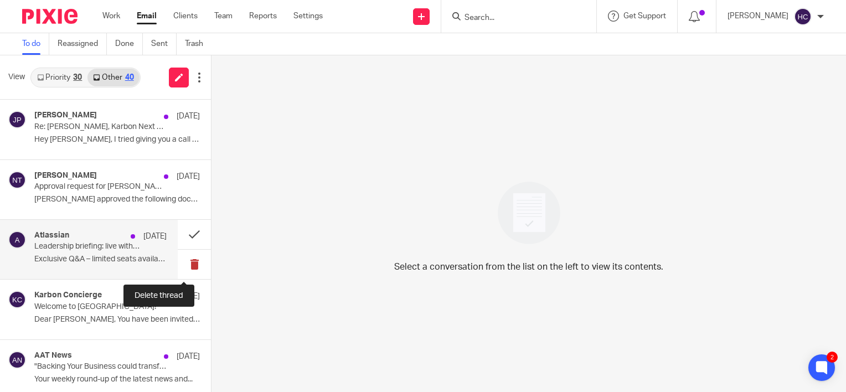
click at [188, 261] on button at bounding box center [194, 264] width 33 height 29
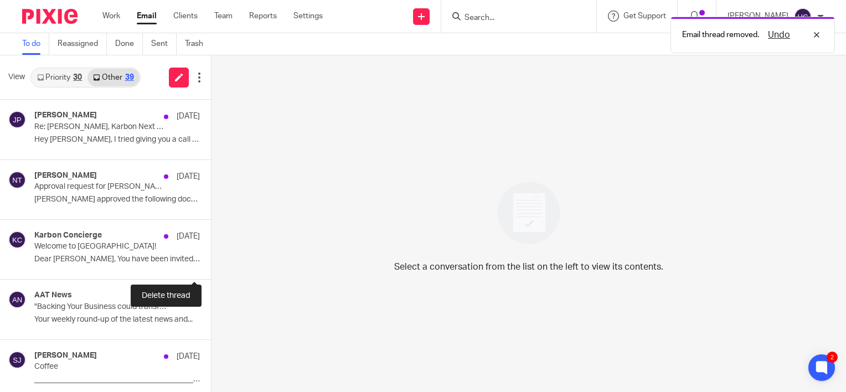
click at [211, 261] on button at bounding box center [215, 264] width 9 height 29
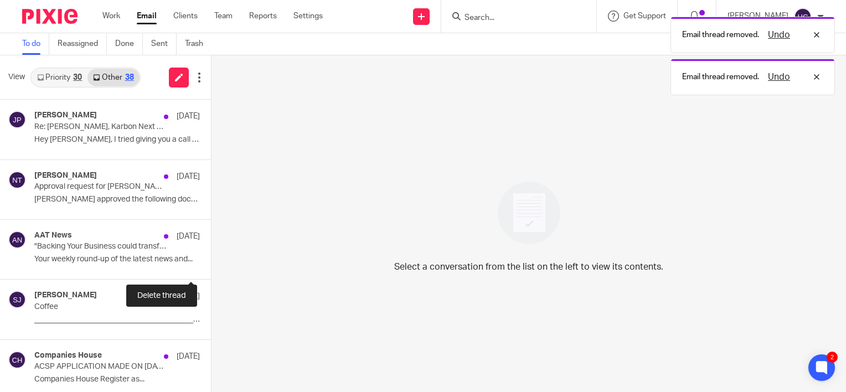
click at [211, 261] on button at bounding box center [215, 264] width 9 height 29
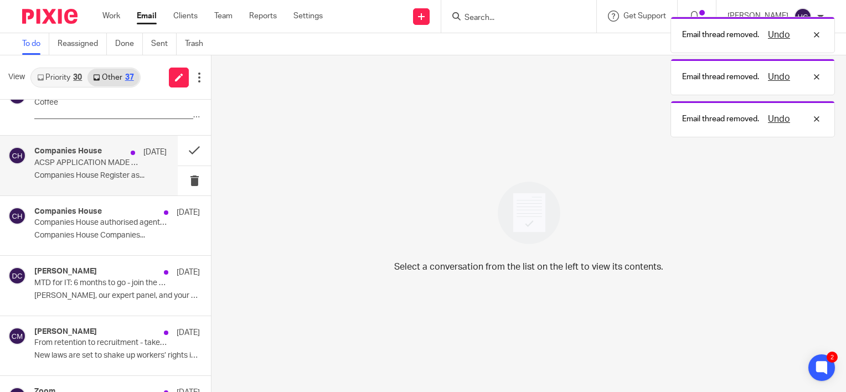
scroll to position [205, 0]
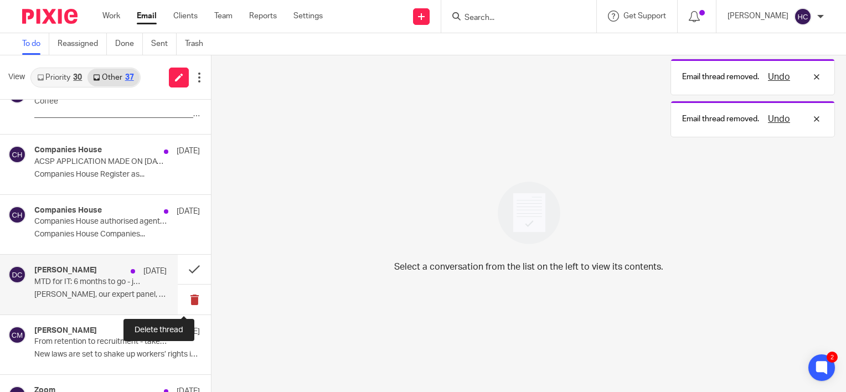
click at [184, 300] on button at bounding box center [194, 299] width 33 height 29
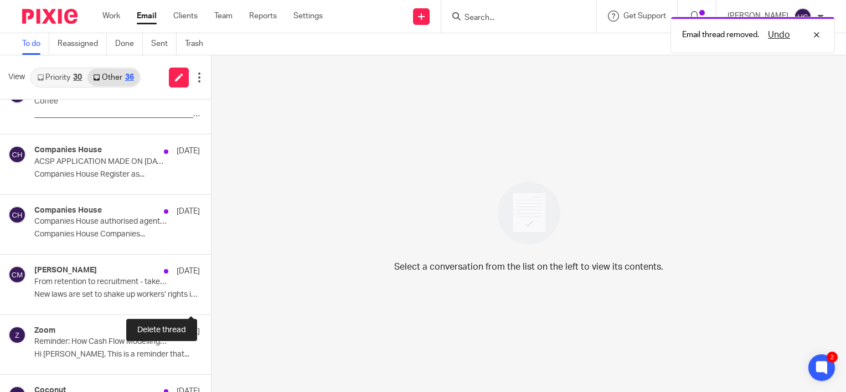
click at [211, 300] on button at bounding box center [215, 299] width 9 height 29
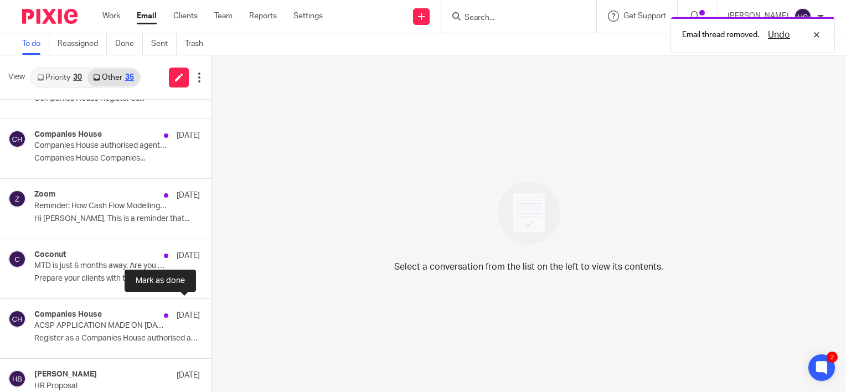
scroll to position [281, 0]
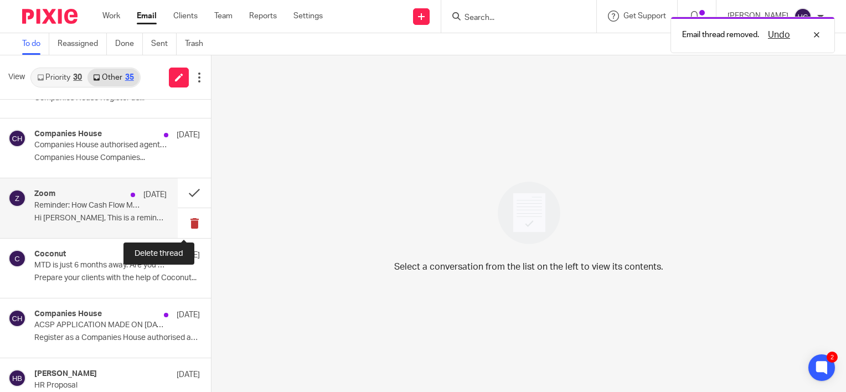
click at [194, 221] on button at bounding box center [194, 222] width 33 height 29
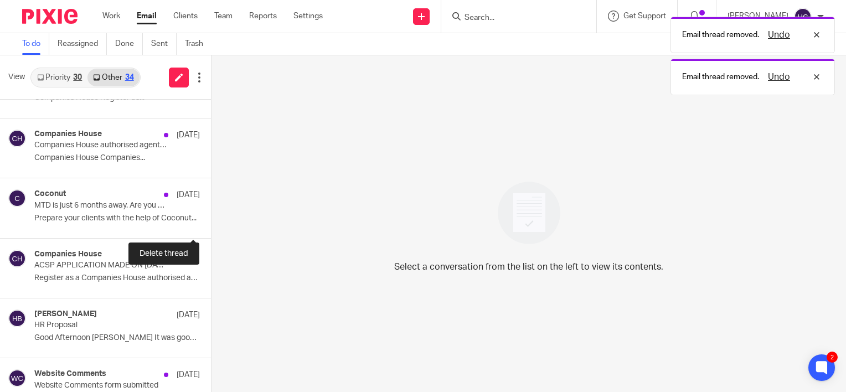
click at [211, 221] on button at bounding box center [215, 222] width 9 height 29
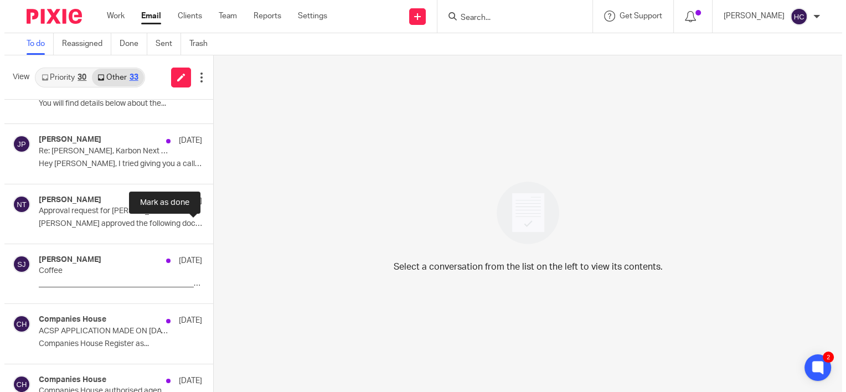
scroll to position [0, 0]
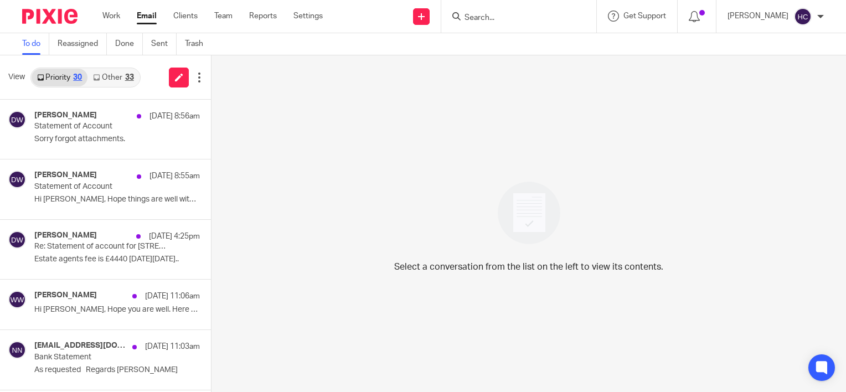
click at [115, 82] on link "Other 33" at bounding box center [112, 78] width 51 height 18
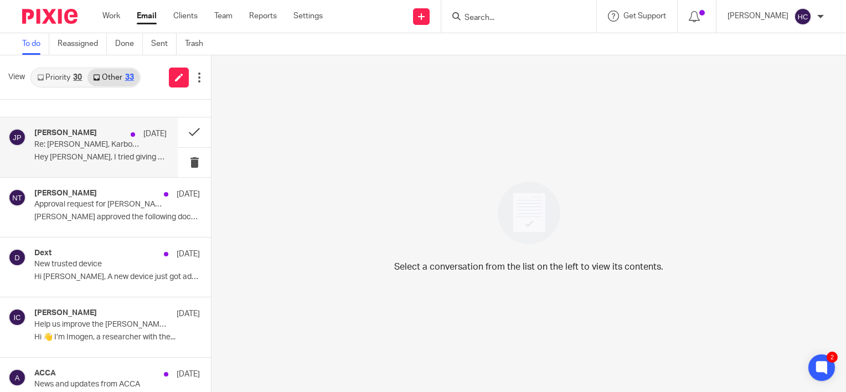
scroll to position [44, 0]
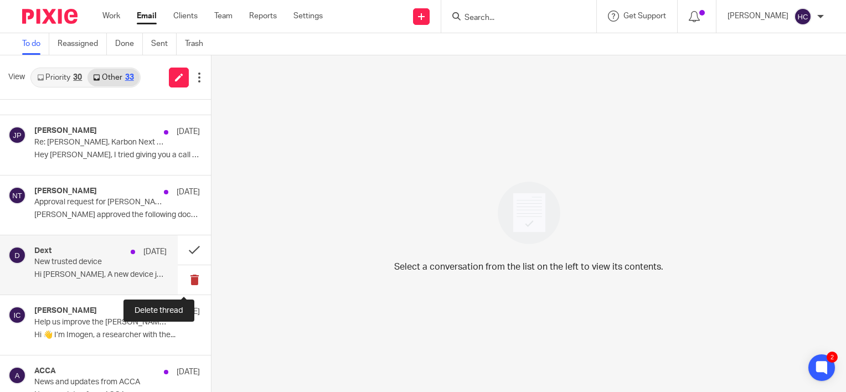
click at [178, 283] on button at bounding box center [194, 279] width 33 height 29
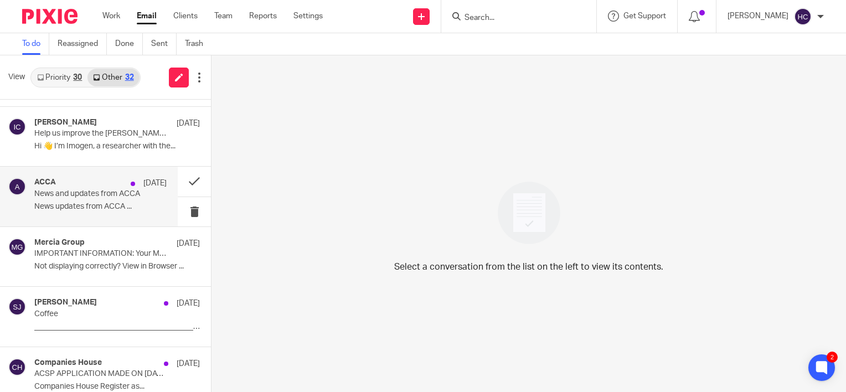
scroll to position [173, 0]
click at [181, 210] on button at bounding box center [194, 211] width 33 height 29
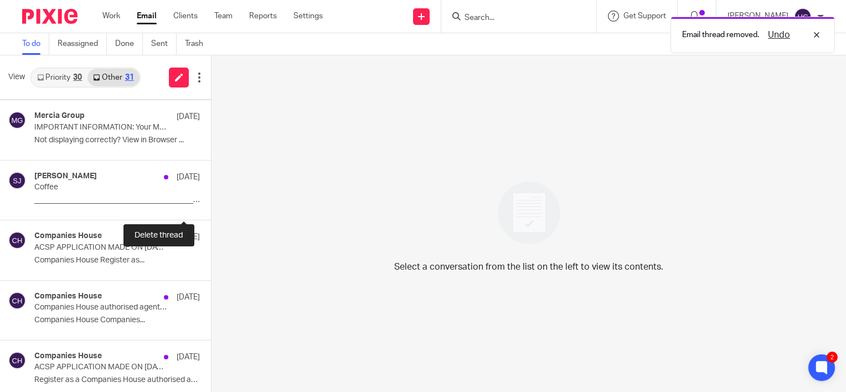
scroll to position [240, 0]
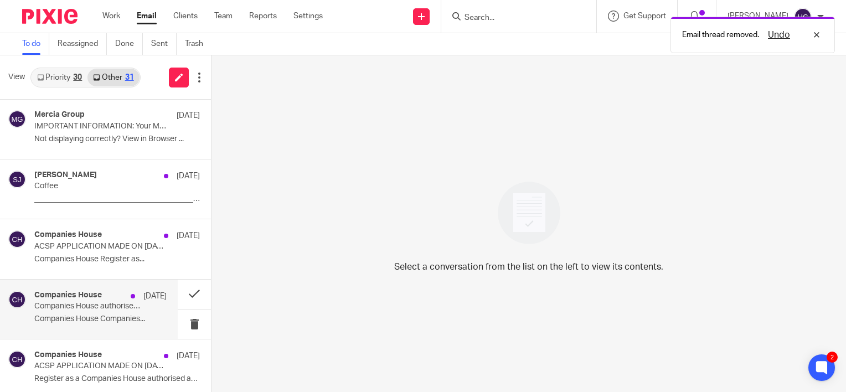
click at [117, 280] on div "Companies House [DATE] Companies House authorised agent: correspondence email a…" at bounding box center [89, 309] width 178 height 59
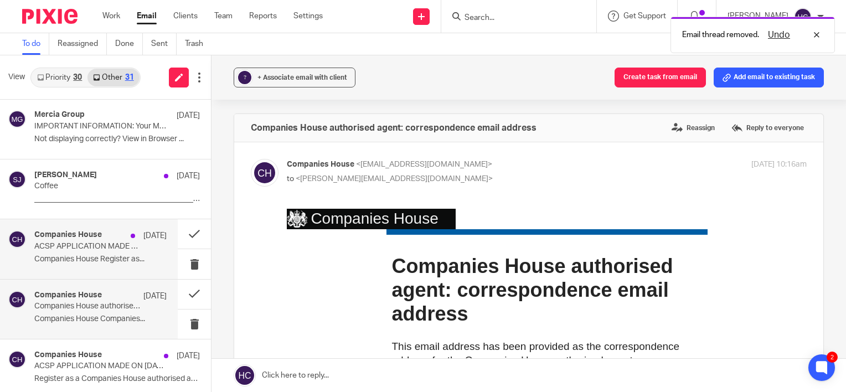
scroll to position [0, 0]
click at [122, 255] on p "Companies House Register as..." at bounding box center [100, 259] width 132 height 9
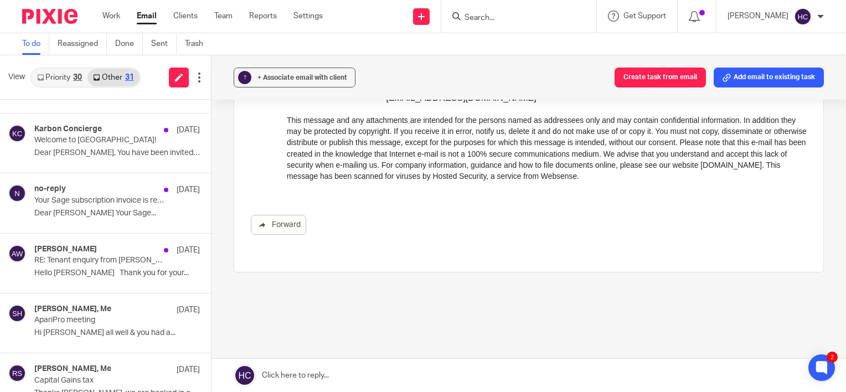
scroll to position [1126, 0]
click at [54, 66] on div "View Priority 30 Other 31" at bounding box center [105, 77] width 211 height 44
click at [55, 71] on link "Priority 30" at bounding box center [60, 78] width 56 height 18
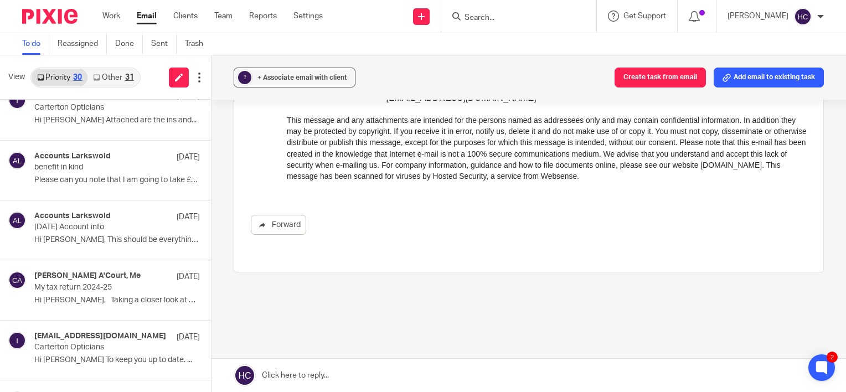
scroll to position [1174, 0]
